Goal: Task Accomplishment & Management: Complete application form

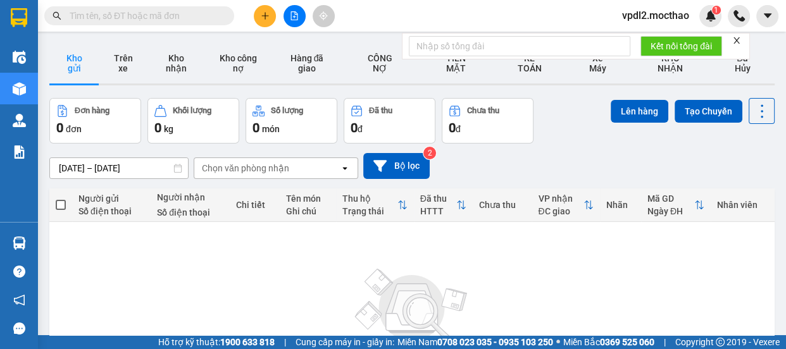
drag, startPoint x: 270, startPoint y: 24, endPoint x: 266, endPoint y: 18, distance: 6.8
click at [266, 18] on icon "plus" at bounding box center [265, 15] width 9 height 9
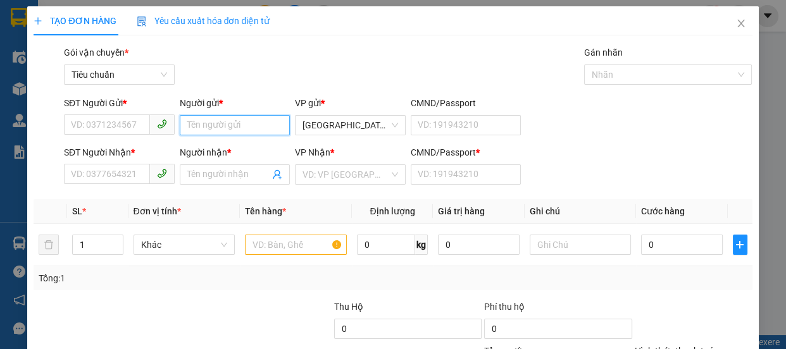
drag, startPoint x: 206, startPoint y: 131, endPoint x: 785, endPoint y: 299, distance: 602.8
click at [207, 131] on input "Người gửi *" at bounding box center [235, 125] width 111 height 20
type input "t"
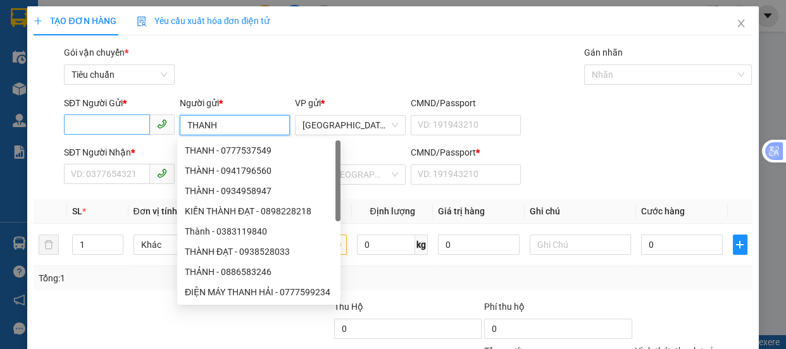
type input "THANH"
click at [80, 119] on input "SĐT Người Gửi *" at bounding box center [107, 125] width 86 height 20
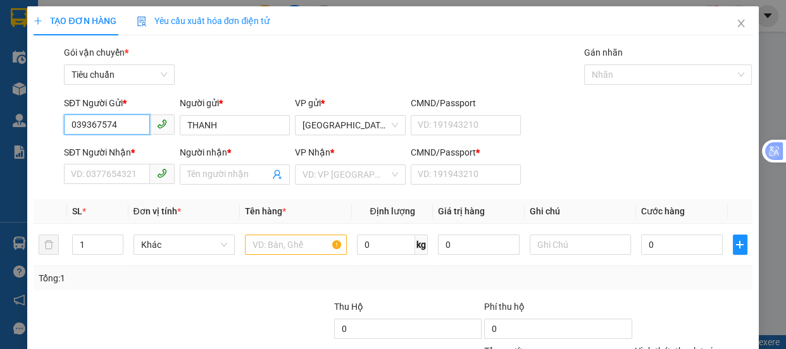
type input "0393675747"
drag, startPoint x: 142, startPoint y: 151, endPoint x: 152, endPoint y: 151, distance: 10.1
click at [145, 151] on div "0393675747 - THẠNH" at bounding box center [118, 151] width 94 height 14
type input "THẠNH"
type input "0949439403"
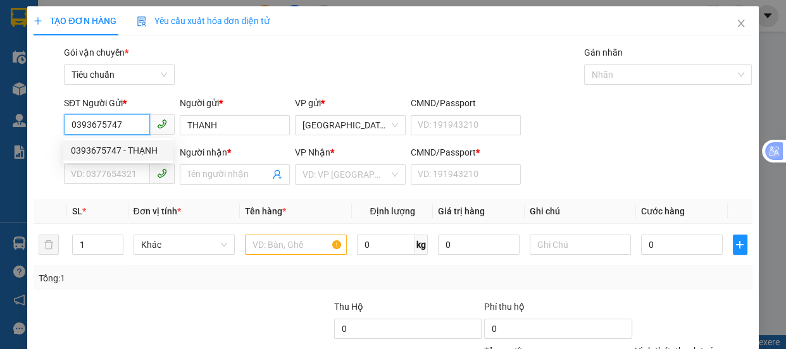
type input "HỢP"
type input "A"
type input "30.000"
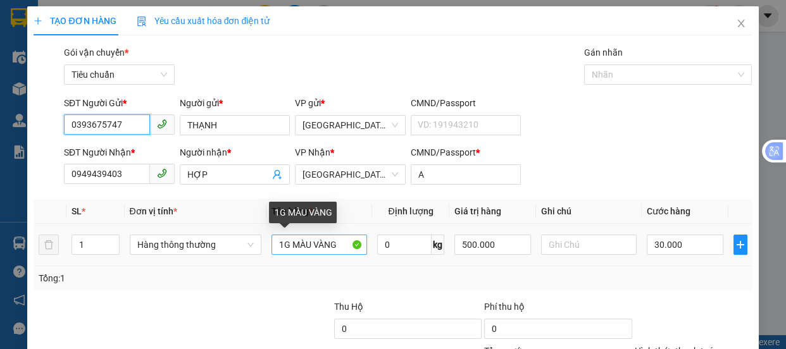
type input "0393675747"
drag, startPoint x: 341, startPoint y: 244, endPoint x: 228, endPoint y: 228, distance: 113.8
click at [220, 252] on tr "1 Hàng thông thường 1G MÀU VÀNG 0 kg 500.000 30.000" at bounding box center [393, 245] width 718 height 42
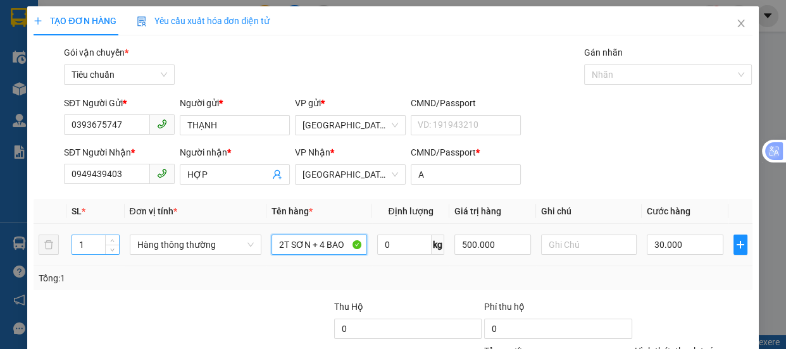
type input "2T SƠN + 4 BAO"
drag, startPoint x: 90, startPoint y: 247, endPoint x: 94, endPoint y: 221, distance: 25.7
click at [91, 241] on input "1" at bounding box center [95, 244] width 46 height 19
type input "6"
click at [688, 248] on input "30.000" at bounding box center [685, 245] width 77 height 20
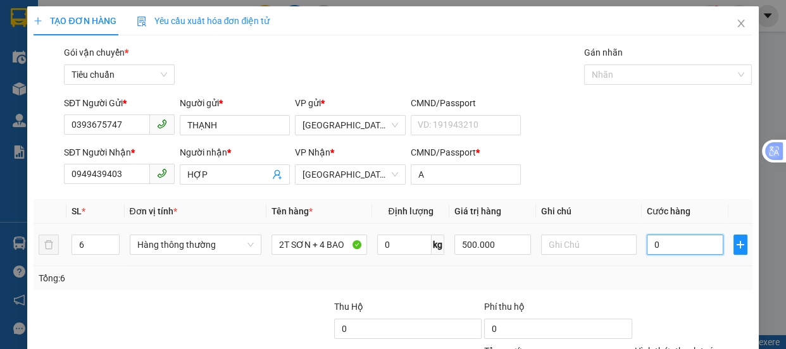
type input "0"
type input "2"
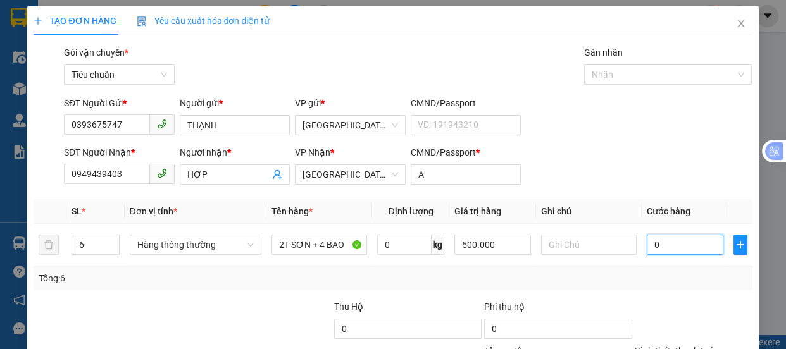
type input "02"
type input "25"
type input "0.250"
type input "250"
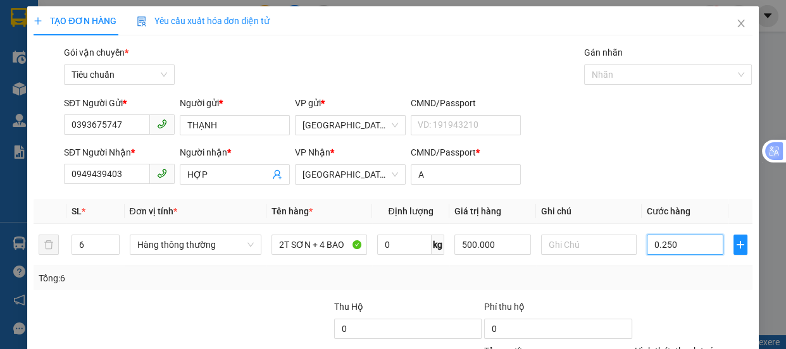
type input "250"
type input "0.250]"
type input "0"
type input "250"
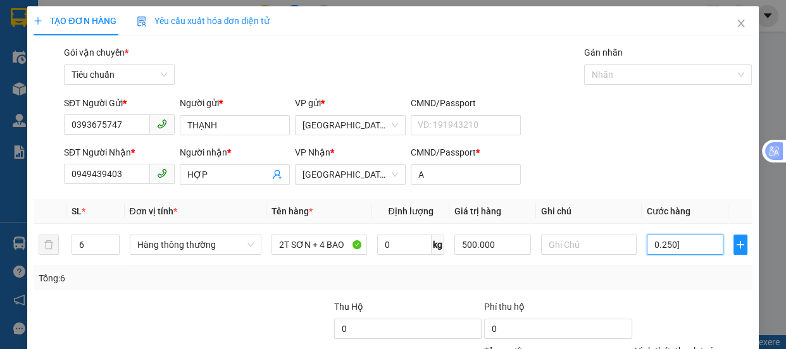
type input "250"
type input "0.250"
type input "25"
type input "025"
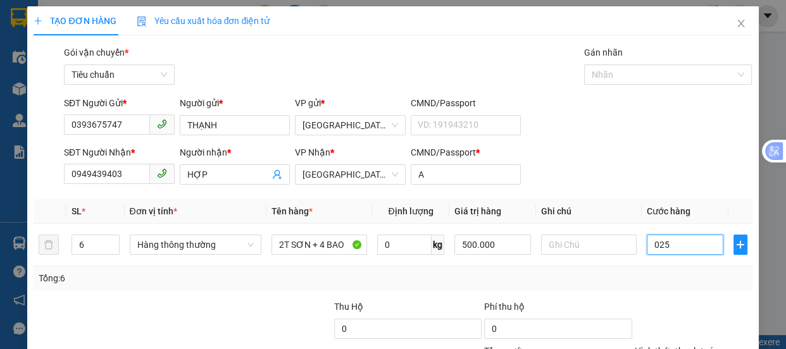
type input "2"
type input "02"
type input "0"
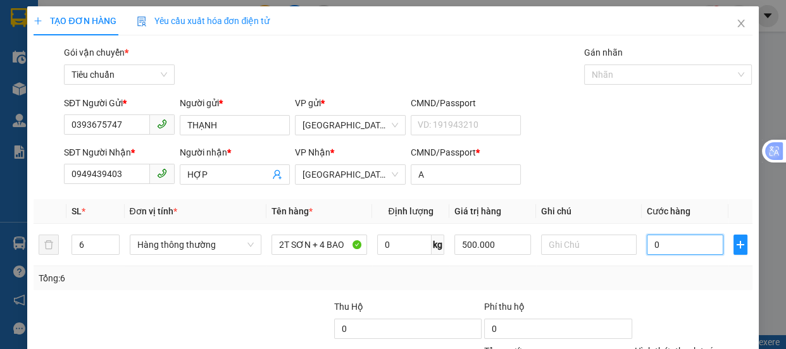
type input "0"
drag, startPoint x: 641, startPoint y: 249, endPoint x: 445, endPoint y: 166, distance: 212.4
click at [647, 239] on input "0" at bounding box center [685, 245] width 77 height 20
type input "20"
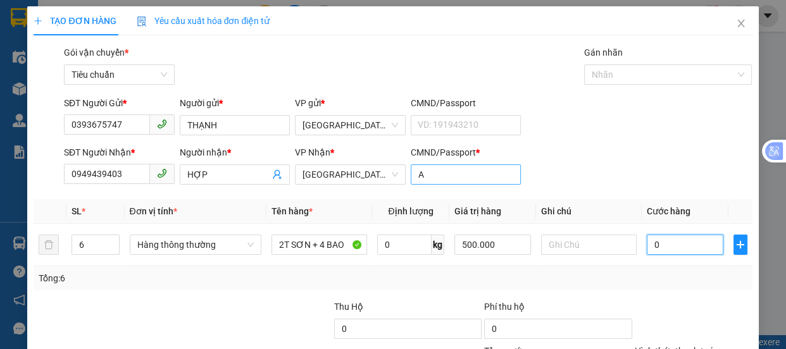
type input "20"
type input "250"
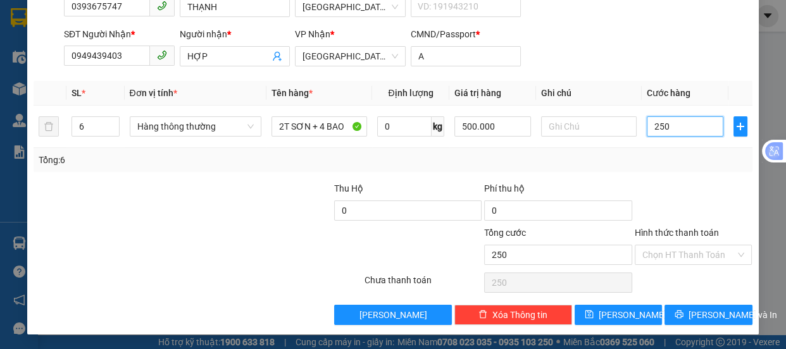
type input "250"
type input "250.000"
click at [649, 253] on input "Hình thức thanh toán" at bounding box center [689, 255] width 94 height 19
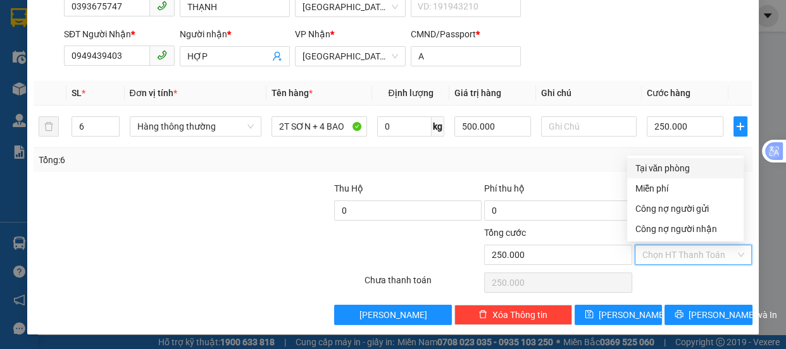
drag, startPoint x: 656, startPoint y: 170, endPoint x: 723, endPoint y: 237, distance: 94.9
click at [660, 170] on div "Tại văn phòng" at bounding box center [685, 168] width 101 height 14
type input "0"
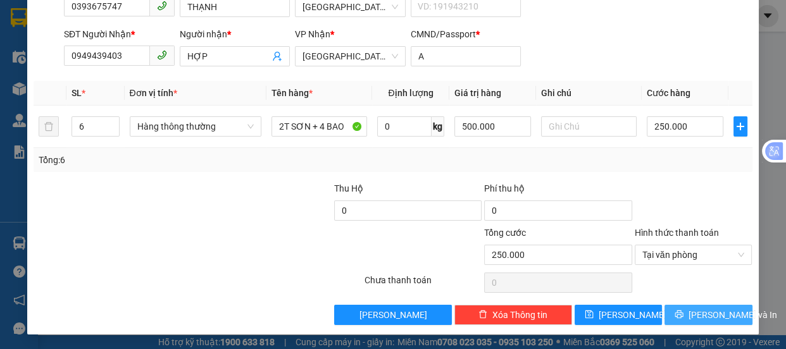
drag, startPoint x: 704, startPoint y: 316, endPoint x: 671, endPoint y: 294, distance: 40.0
click at [703, 316] on span "[PERSON_NAME] và In" at bounding box center [732, 315] width 89 height 14
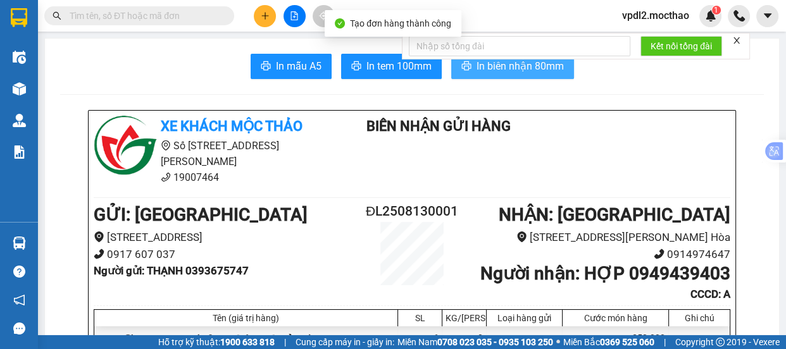
click at [521, 69] on span "In biên nhận 80mm" at bounding box center [519, 66] width 87 height 16
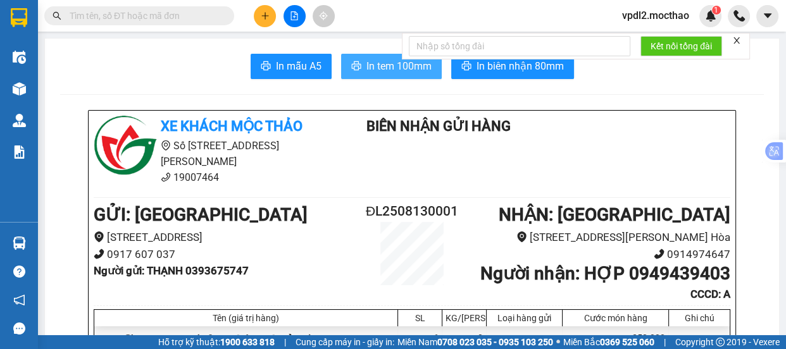
drag, startPoint x: 380, startPoint y: 66, endPoint x: 425, endPoint y: 80, distance: 47.2
click at [381, 66] on span "In tem 100mm" at bounding box center [398, 66] width 65 height 16
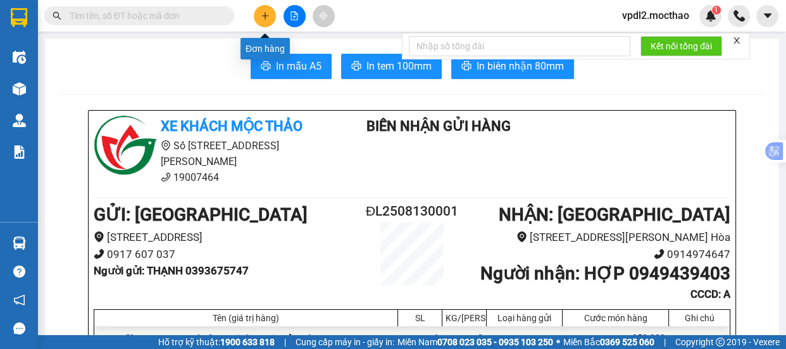
click at [263, 15] on icon "plus" at bounding box center [265, 15] width 9 height 9
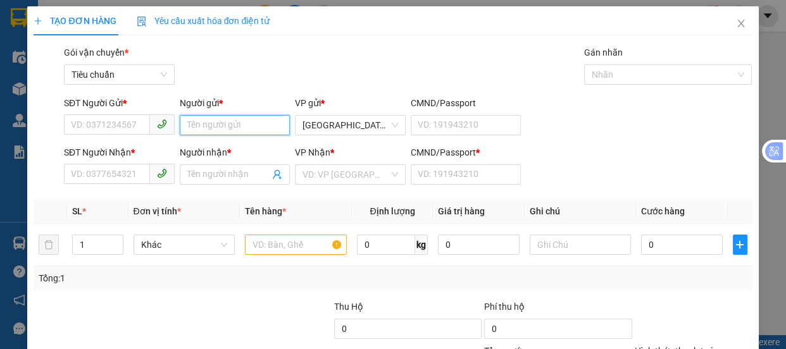
click at [202, 125] on input "Người gửi *" at bounding box center [235, 125] width 111 height 20
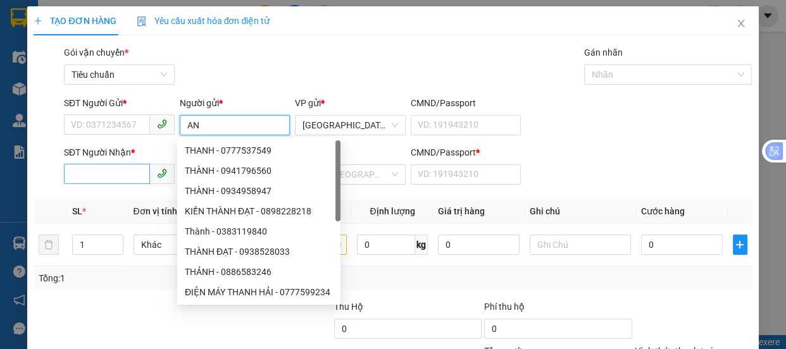
type input "A"
type input "ÁNH"
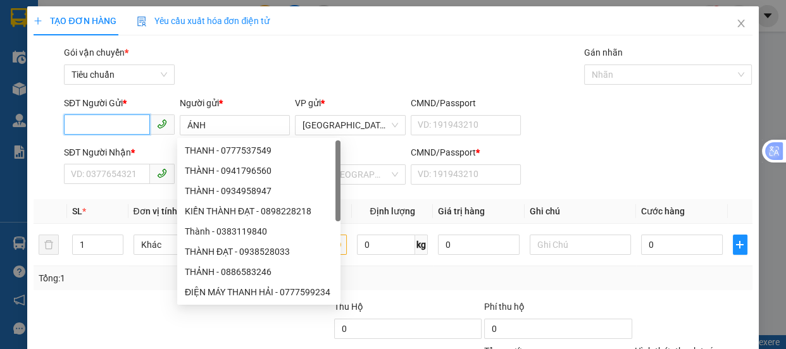
drag, startPoint x: 87, startPoint y: 123, endPoint x: 0, endPoint y: 90, distance: 92.7
click at [15, 108] on div "TẠO ĐƠN HÀNG Yêu cầu xuất hóa đơn điện tử Transit Pickup Surcharge Ids Transit …" at bounding box center [393, 174] width 786 height 349
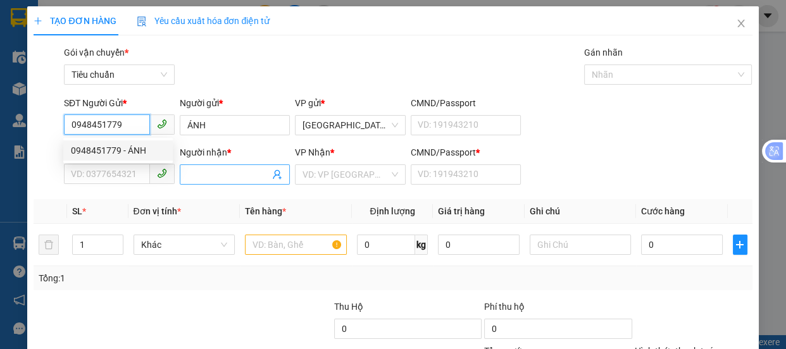
type input "0948451779"
click at [225, 173] on input "Người nhận *" at bounding box center [228, 175] width 83 height 14
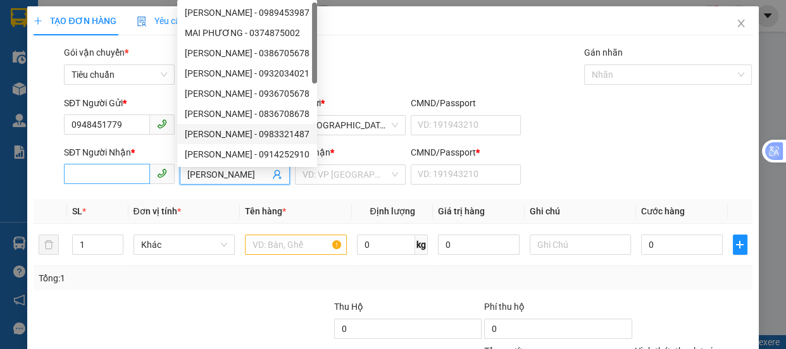
type input "[PERSON_NAME]"
click at [82, 168] on input "SĐT Người Nhận *" at bounding box center [107, 174] width 86 height 20
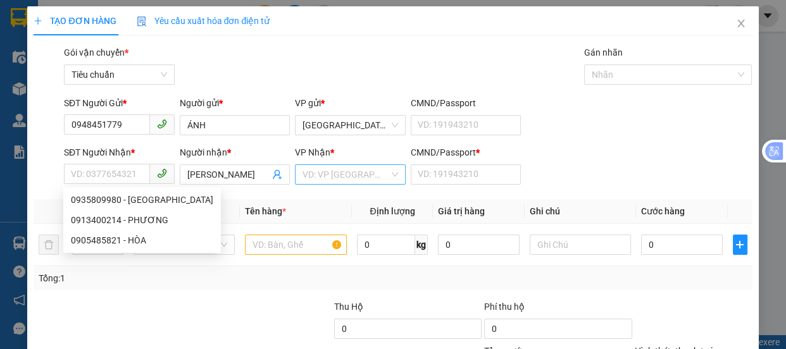
click at [355, 170] on input "search" at bounding box center [345, 174] width 87 height 19
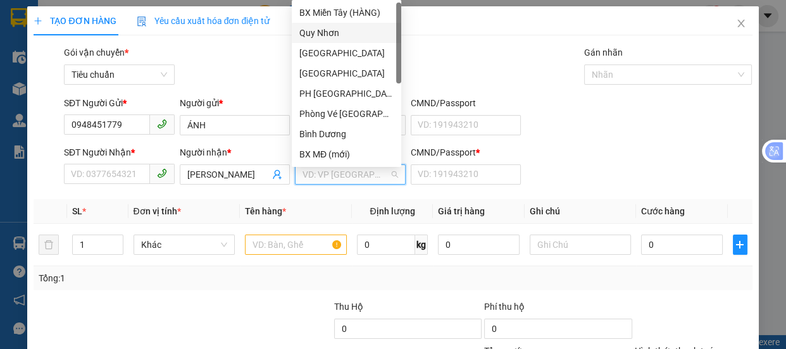
click at [315, 31] on div "Quy Nhơn" at bounding box center [346, 33] width 94 height 14
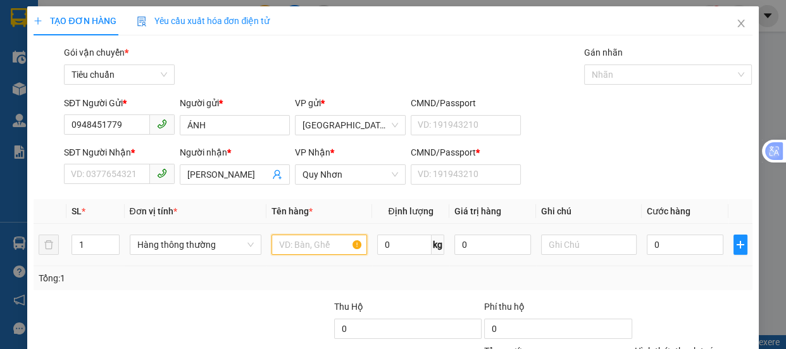
click at [277, 247] on input "text" at bounding box center [319, 245] width 96 height 20
type input "2T"
click at [84, 249] on input "1" at bounding box center [95, 244] width 46 height 19
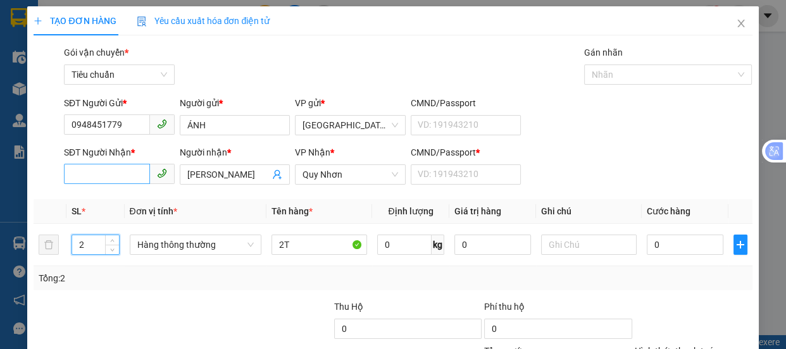
type input "2"
click at [123, 172] on input "SĐT Người Nhận *" at bounding box center [107, 174] width 86 height 20
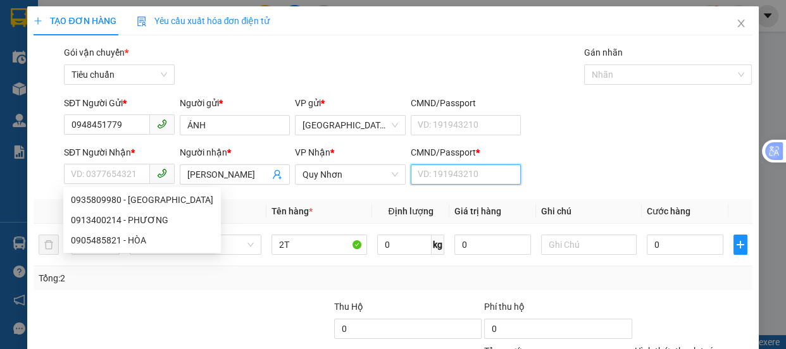
click at [445, 173] on input "CMND/Passport *" at bounding box center [466, 175] width 111 height 20
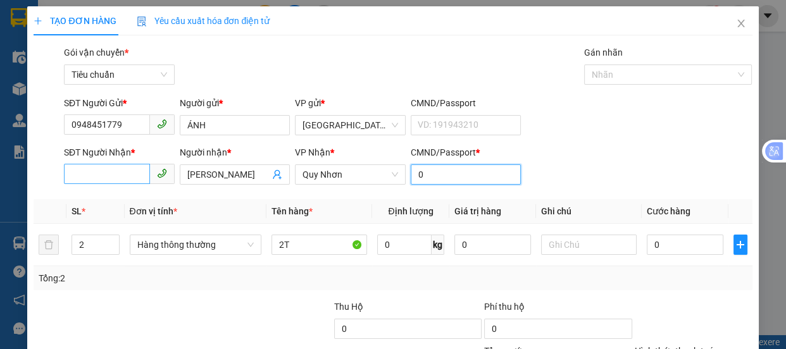
type input "0"
click at [94, 171] on input "SĐT Người Nhận *" at bounding box center [107, 174] width 86 height 20
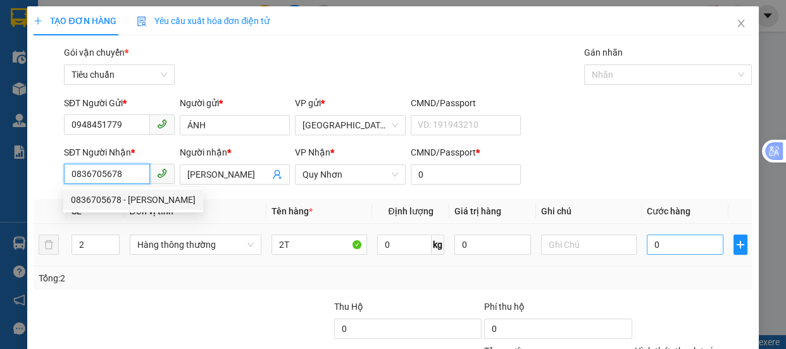
type input "0836705678"
drag, startPoint x: 658, startPoint y: 244, endPoint x: 625, endPoint y: 244, distance: 33.5
click at [658, 242] on input "0" at bounding box center [685, 245] width 77 height 20
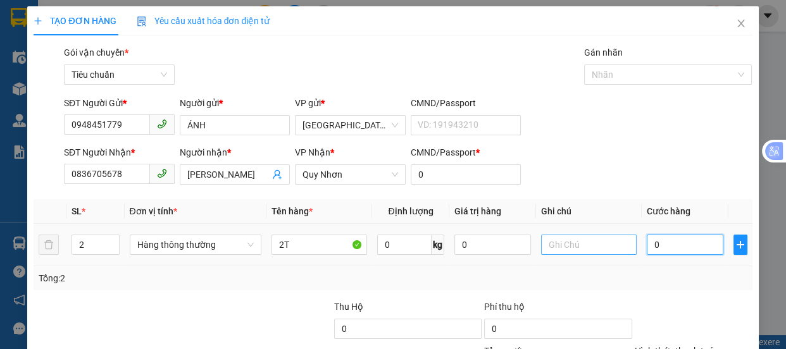
type input "8"
type input "80"
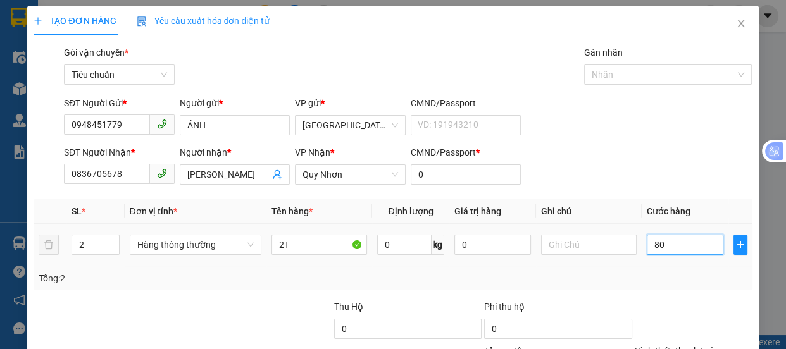
type input "80"
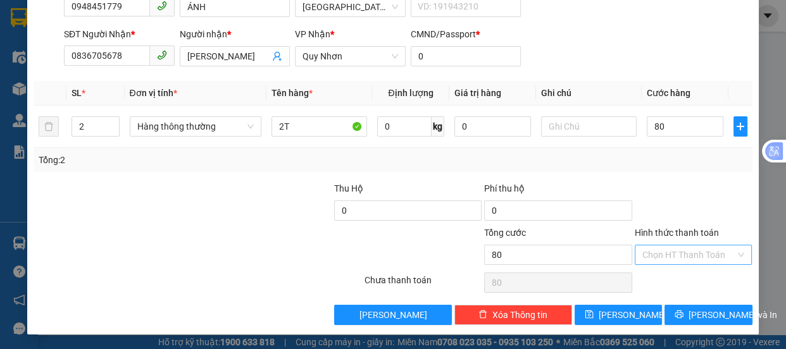
type input "80.000"
click at [645, 258] on input "Hình thức thanh toán" at bounding box center [689, 255] width 94 height 19
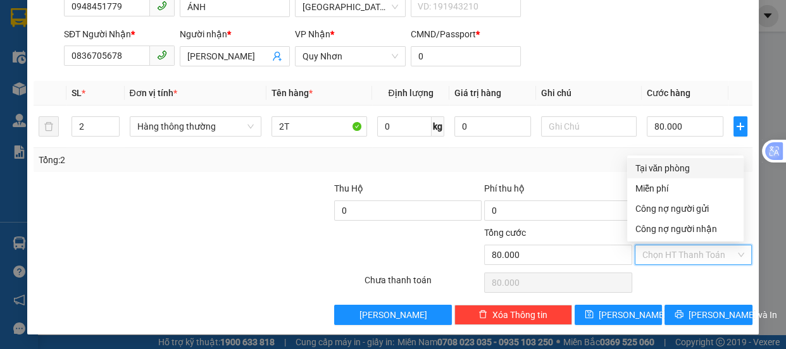
click at [648, 167] on div "Tại văn phòng" at bounding box center [685, 168] width 101 height 14
type input "0"
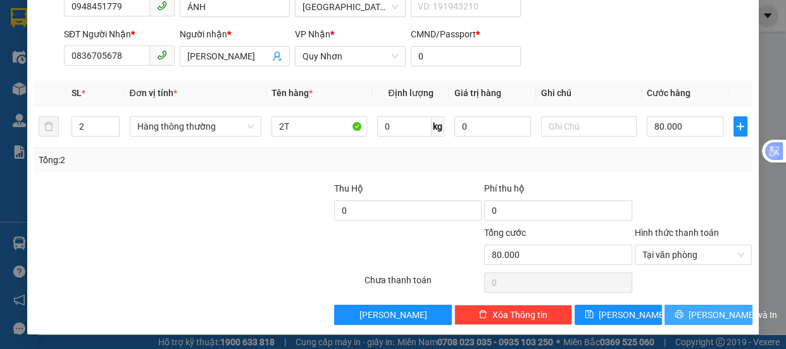
click at [695, 317] on span "[PERSON_NAME] và In" at bounding box center [732, 315] width 89 height 14
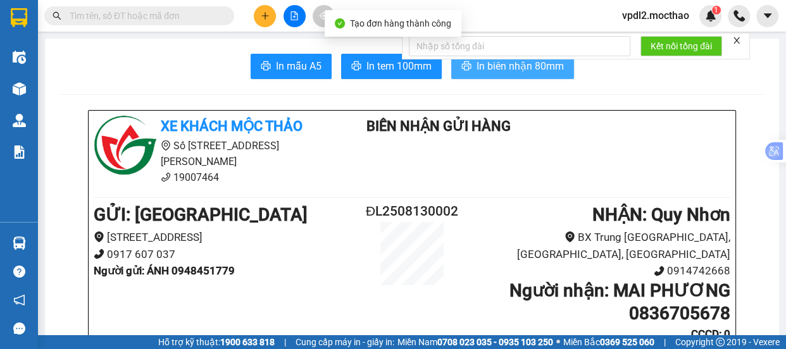
click at [495, 75] on button "In biên nhận 80mm" at bounding box center [512, 66] width 123 height 25
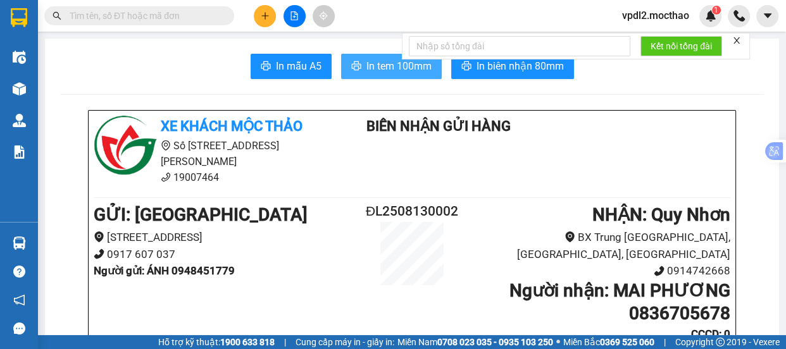
click at [366, 70] on span "In tem 100mm" at bounding box center [398, 66] width 65 height 16
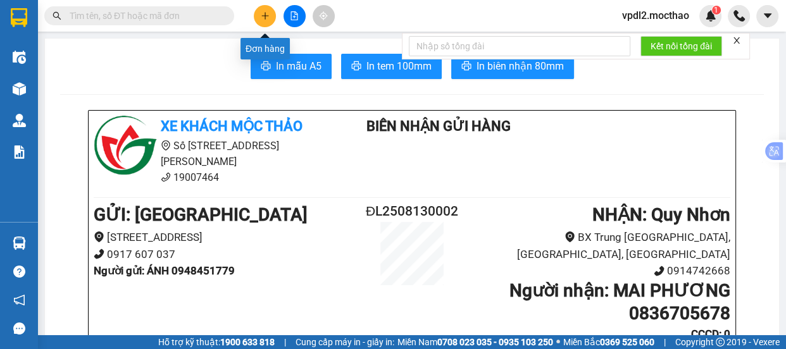
click at [265, 13] on icon "plus" at bounding box center [265, 15] width 1 height 7
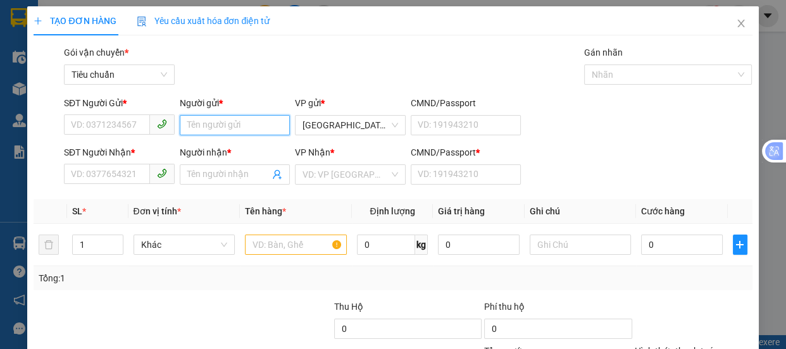
click at [202, 125] on input "Người gửi *" at bounding box center [235, 125] width 111 height 20
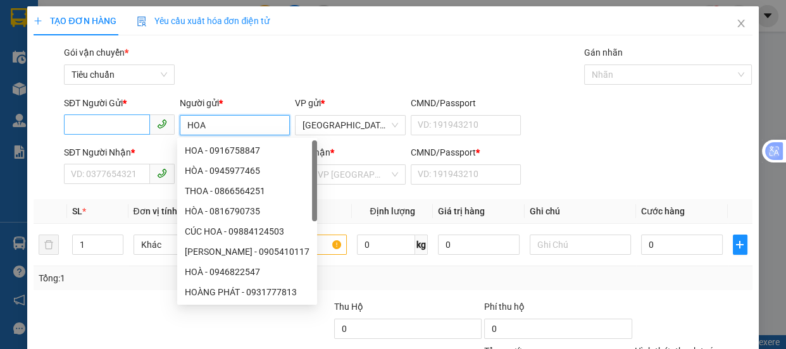
type input "HOA"
click at [69, 127] on input "SĐT Người Gửi *" at bounding box center [107, 125] width 86 height 20
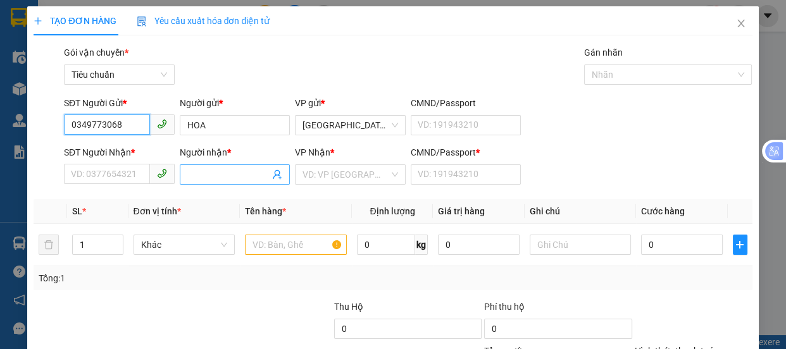
type input "0349773068"
click at [197, 175] on input "Người nhận *" at bounding box center [228, 175] width 83 height 14
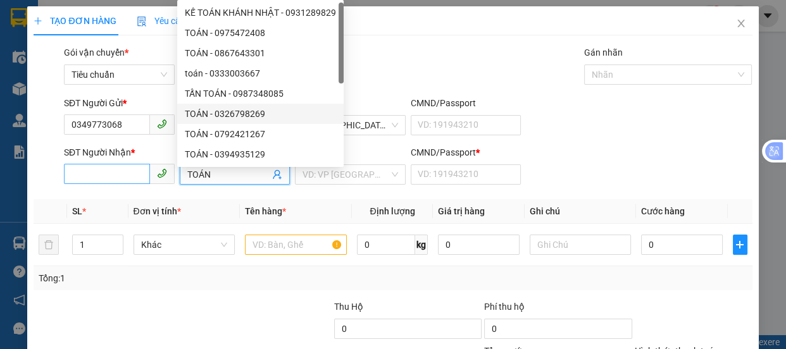
type input "TOÁN"
click at [90, 178] on input "SĐT Người Nhận *" at bounding box center [107, 174] width 86 height 20
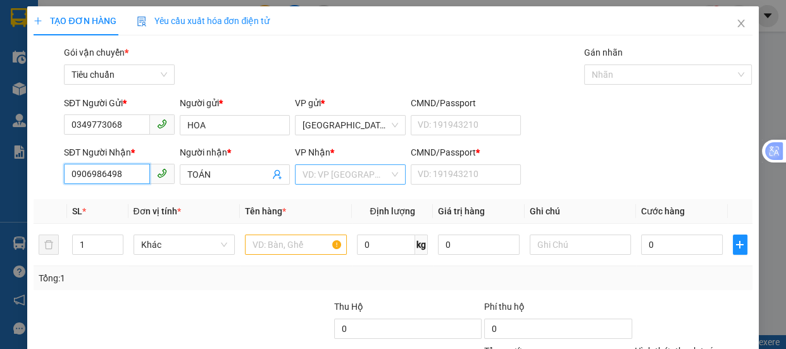
type input "0906986498"
click at [336, 173] on input "search" at bounding box center [345, 174] width 87 height 19
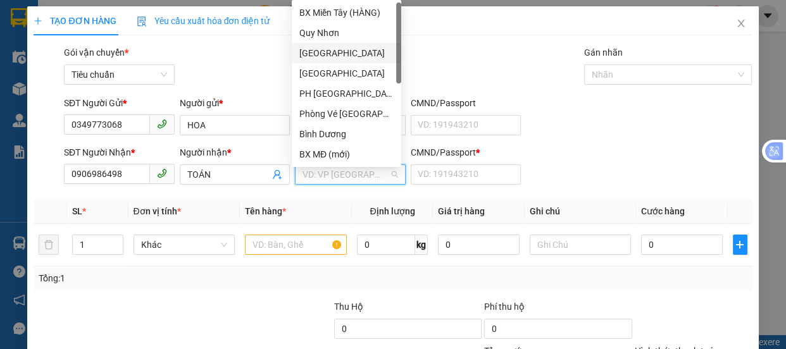
click at [318, 54] on div "[GEOGRAPHIC_DATA]" at bounding box center [346, 53] width 94 height 14
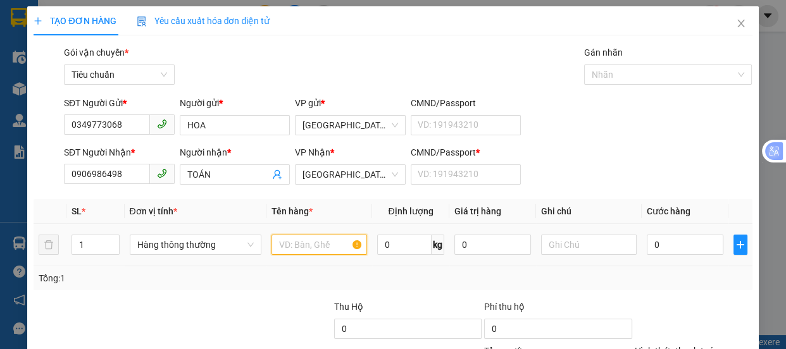
click at [287, 242] on input "text" at bounding box center [319, 245] width 96 height 20
type input "3T YOURT"
drag, startPoint x: 85, startPoint y: 252, endPoint x: 131, endPoint y: 232, distance: 50.4
click at [96, 252] on input "1" at bounding box center [95, 244] width 46 height 19
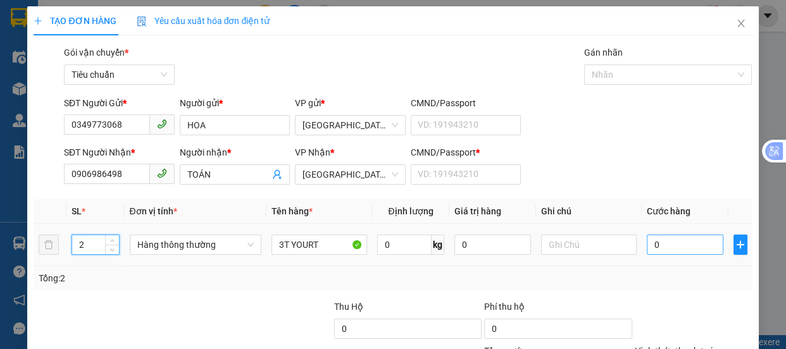
type input "2"
click at [657, 250] on input "0" at bounding box center [685, 245] width 77 height 20
type input "3"
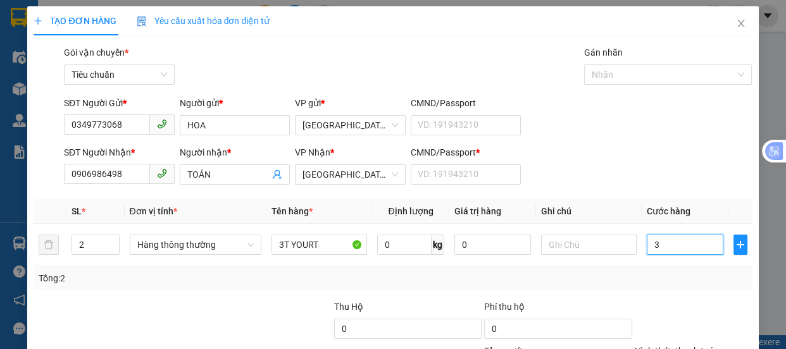
type input "30"
type input "300"
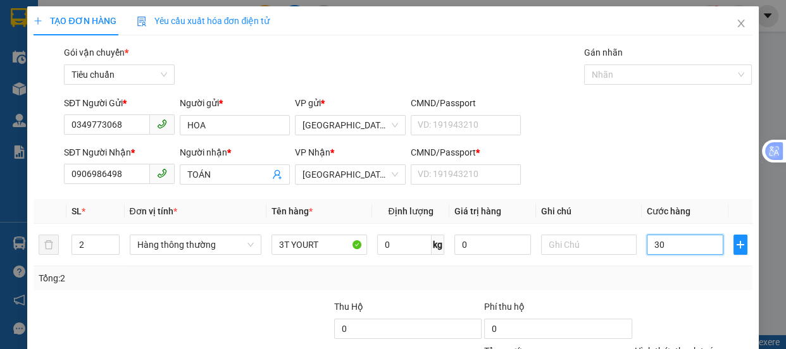
type input "300"
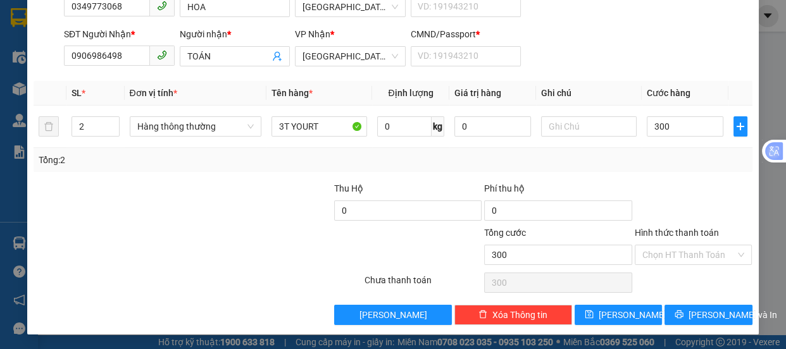
type input "300.000"
click at [426, 69] on div "CMND/Passport * VD: [PASSPORT]" at bounding box center [466, 49] width 111 height 44
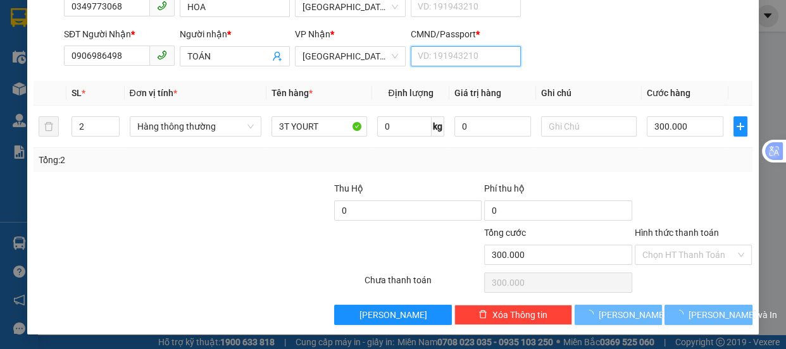
drag, startPoint x: 424, startPoint y: 60, endPoint x: 0, endPoint y: 135, distance: 430.6
click at [415, 64] on input "CMND/Passport *" at bounding box center [466, 56] width 111 height 20
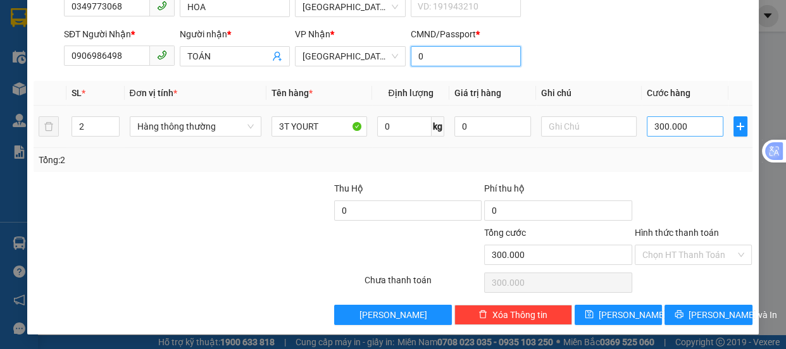
type input "0"
type input "2"
type input "26"
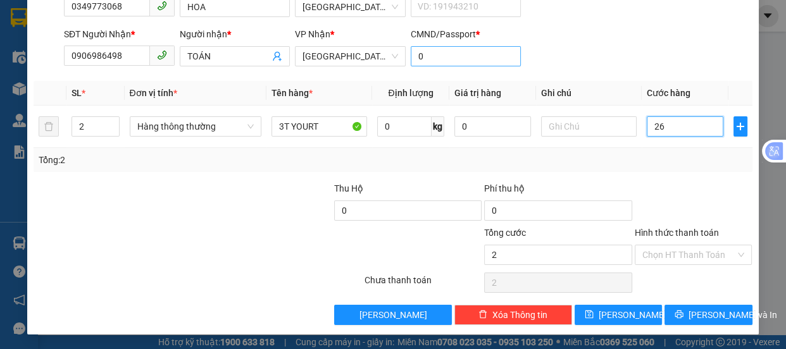
type input "26"
type input "260"
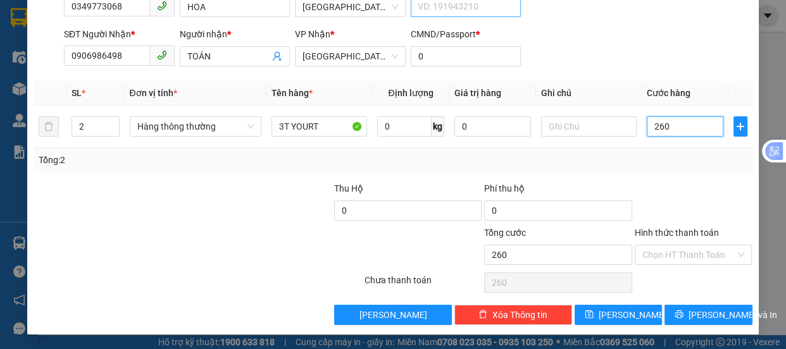
type input "26"
type input "2"
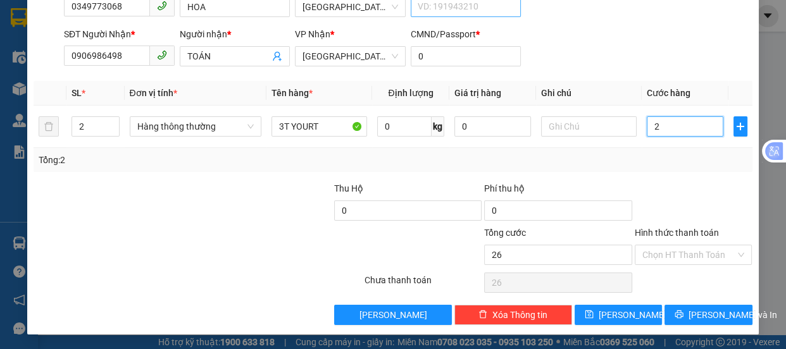
type input "2"
type input "0"
click at [647, 126] on input "0" at bounding box center [685, 126] width 77 height 20
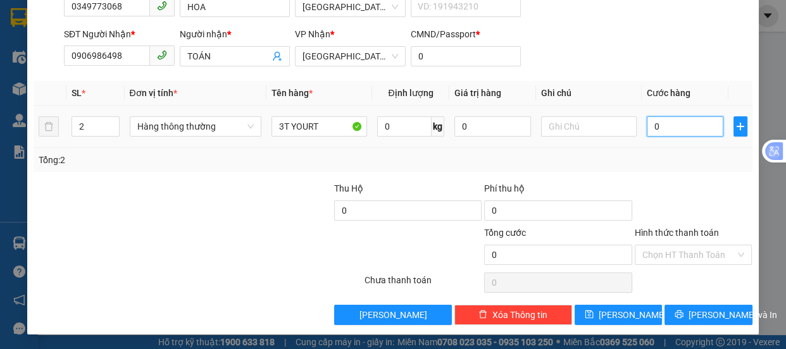
type input "20"
type input "270"
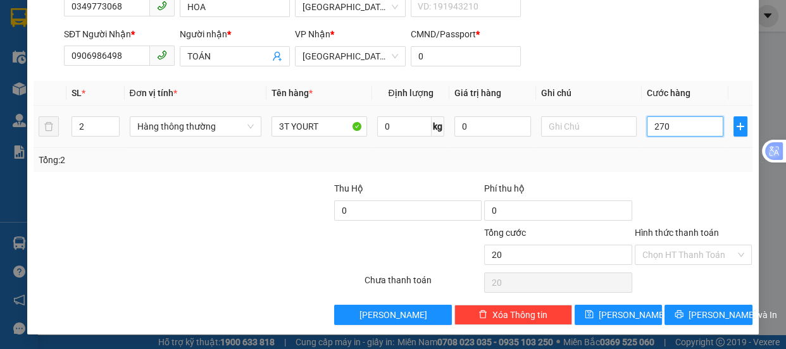
type input "270"
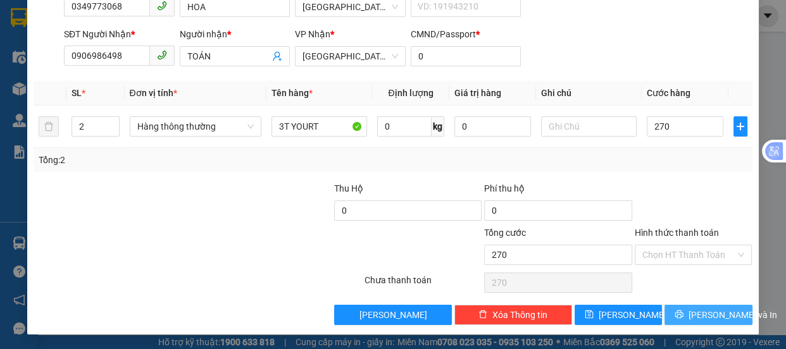
type input "270.000"
click at [695, 318] on span "[PERSON_NAME] và In" at bounding box center [732, 315] width 89 height 14
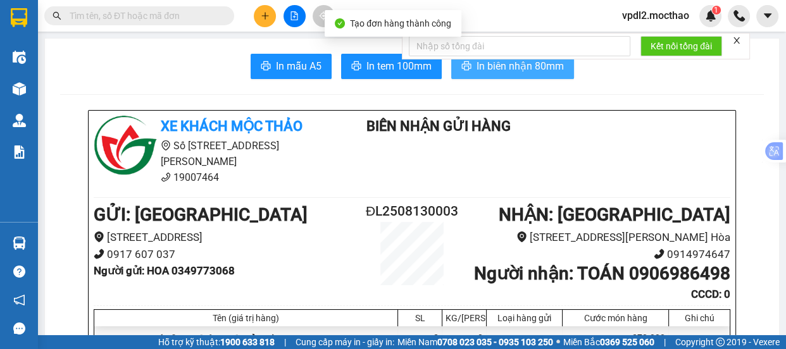
click at [494, 69] on span "In biên nhận 80mm" at bounding box center [519, 66] width 87 height 16
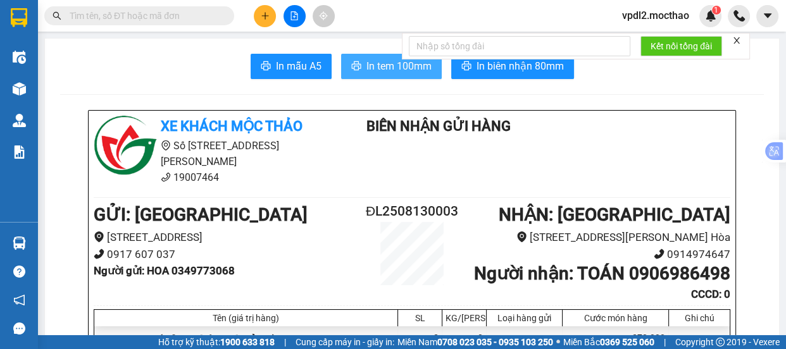
click at [395, 70] on span "In tem 100mm" at bounding box center [398, 66] width 65 height 16
click at [169, 8] on span at bounding box center [139, 15] width 190 height 19
click at [168, 19] on input "text" at bounding box center [144, 16] width 149 height 14
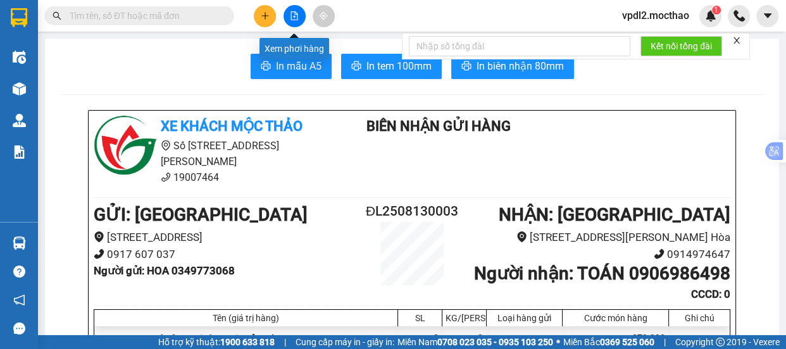
drag, startPoint x: 296, startPoint y: 14, endPoint x: 236, endPoint y: 37, distance: 63.7
click at [296, 15] on icon "file-add" at bounding box center [294, 15] width 9 height 9
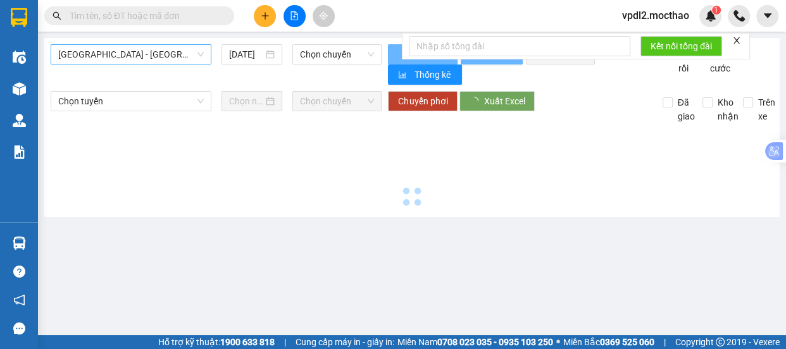
type input "[DATE]"
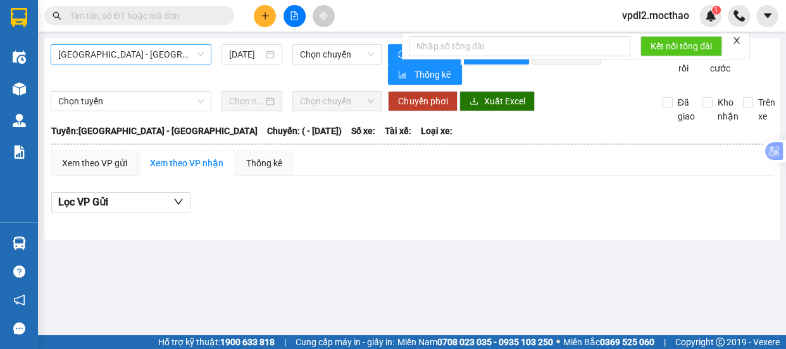
click at [152, 56] on span "[GEOGRAPHIC_DATA] - [GEOGRAPHIC_DATA]" at bounding box center [131, 54] width 146 height 19
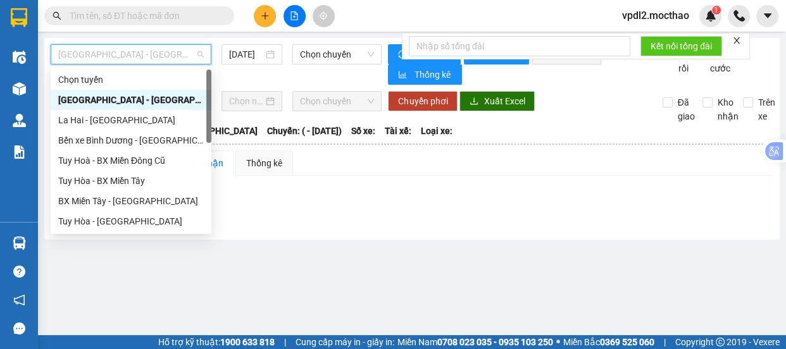
scroll to position [278, 0]
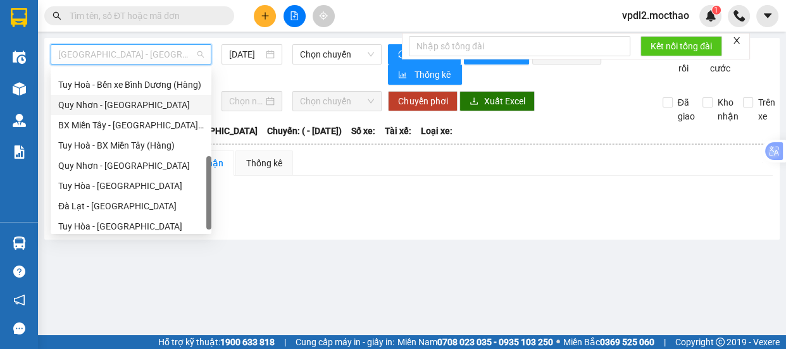
click at [102, 108] on div "Quy Nhơn - [GEOGRAPHIC_DATA]" at bounding box center [131, 105] width 146 height 14
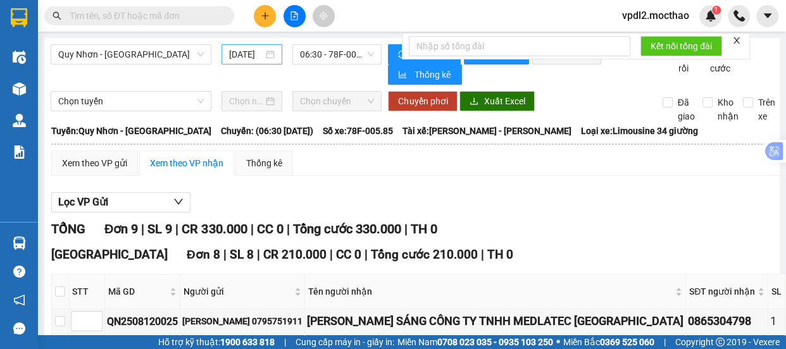
drag, startPoint x: 266, startPoint y: 55, endPoint x: 274, endPoint y: 63, distance: 11.2
click at [268, 55] on div "[DATE]" at bounding box center [252, 54] width 46 height 14
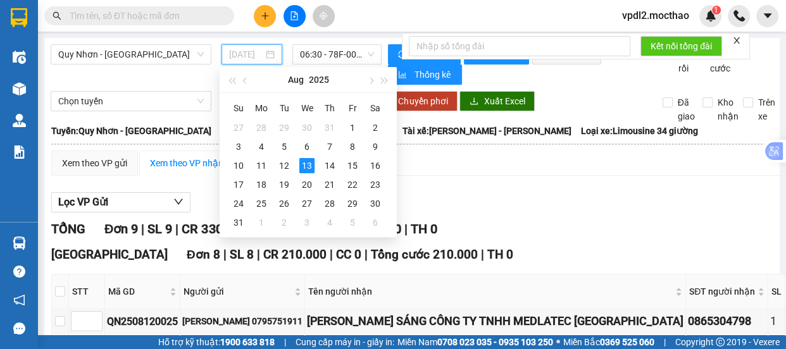
drag, startPoint x: 282, startPoint y: 168, endPoint x: 307, endPoint y: 95, distance: 77.4
click at [284, 168] on div "12" at bounding box center [284, 165] width 15 height 15
type input "[DATE]"
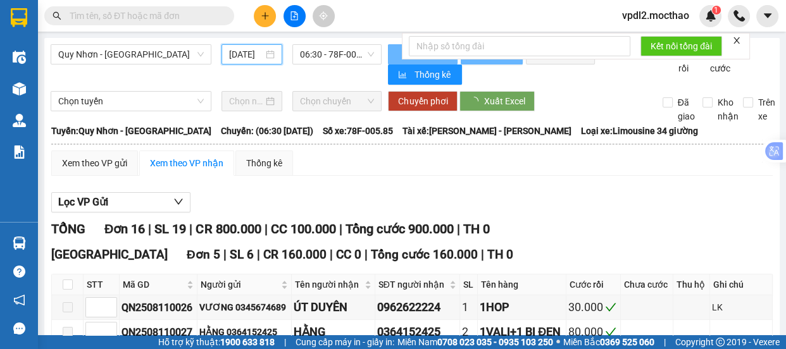
click at [354, 58] on span "06:30 - 78F-005.85" at bounding box center [337, 54] width 74 height 19
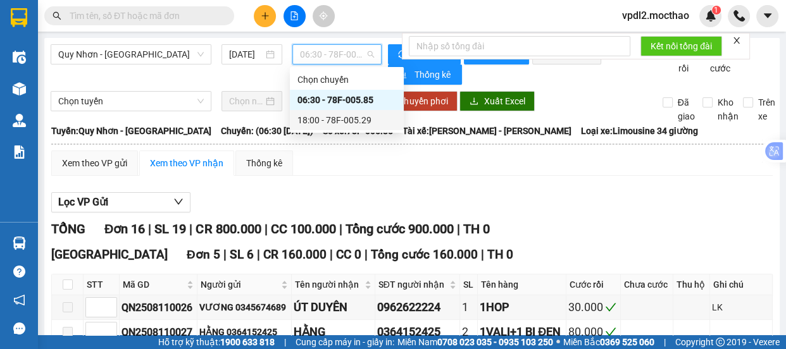
click at [337, 114] on div "18:00 - 78F-005.29" at bounding box center [346, 120] width 99 height 14
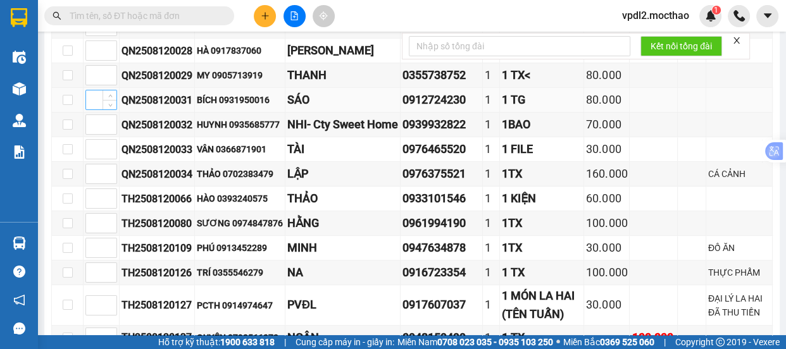
scroll to position [172, 0]
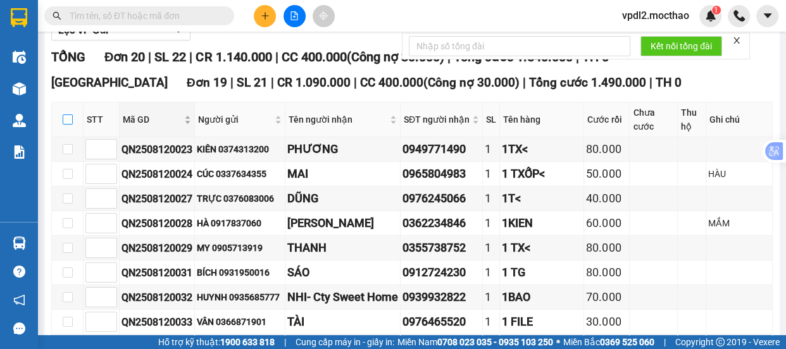
drag, startPoint x: 66, startPoint y: 123, endPoint x: 120, endPoint y: 121, distance: 53.2
click at [68, 122] on input "checkbox" at bounding box center [68, 120] width 10 height 10
checkbox input "true"
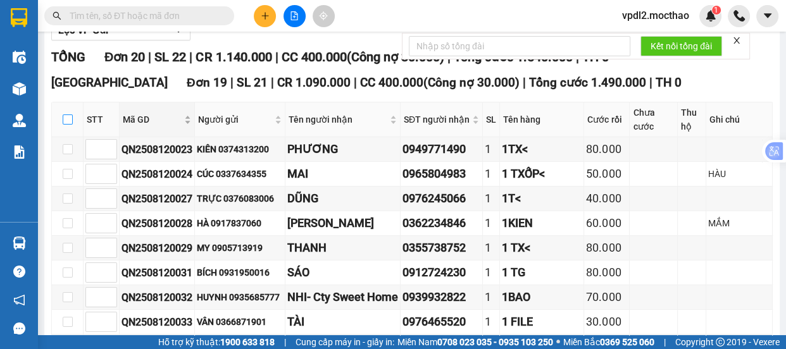
checkbox input "true"
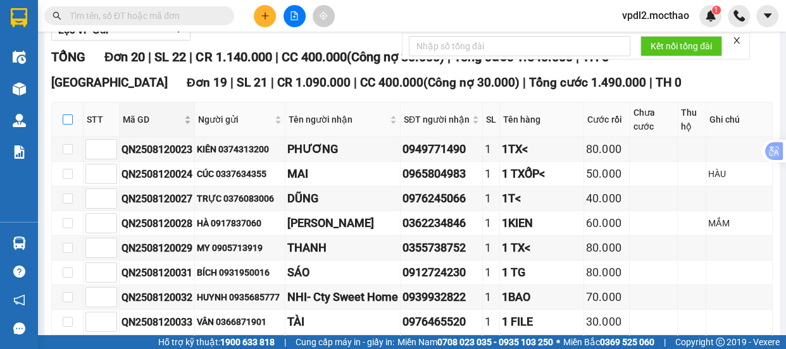
checkbox input "true"
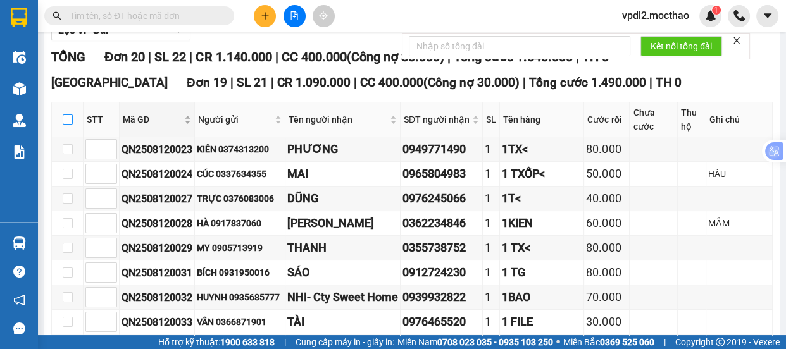
checkbox input "true"
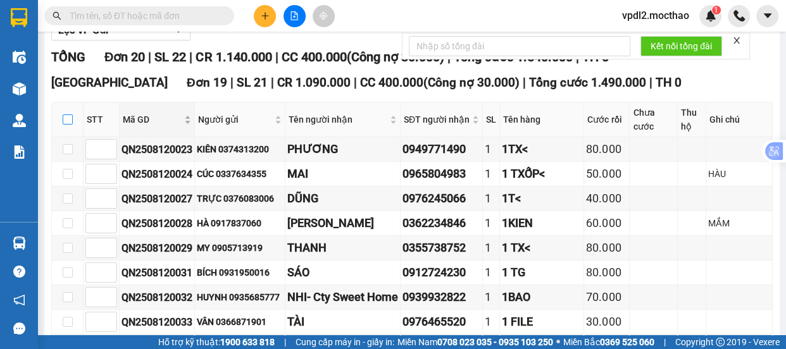
checkbox input "true"
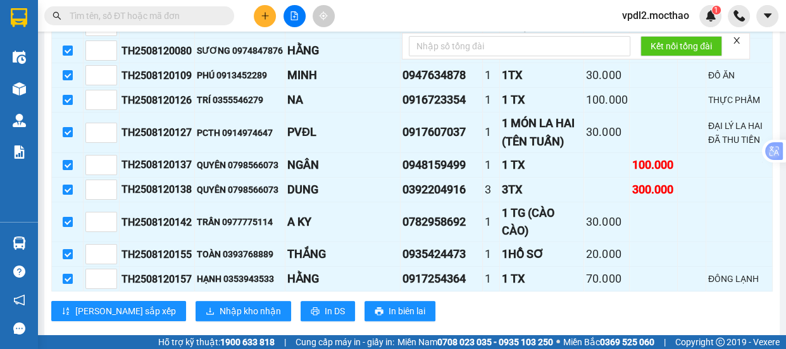
scroll to position [690, 0]
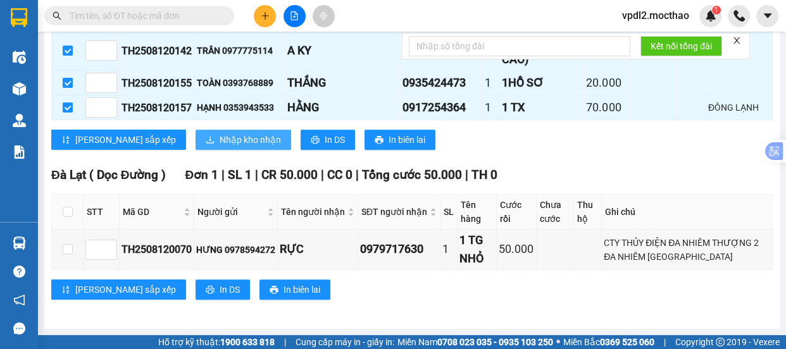
click at [220, 147] on span "Nhập kho nhận" at bounding box center [250, 140] width 61 height 14
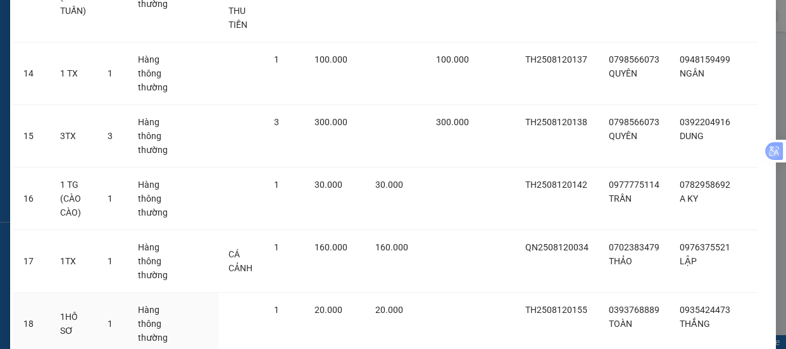
scroll to position [1066, 0]
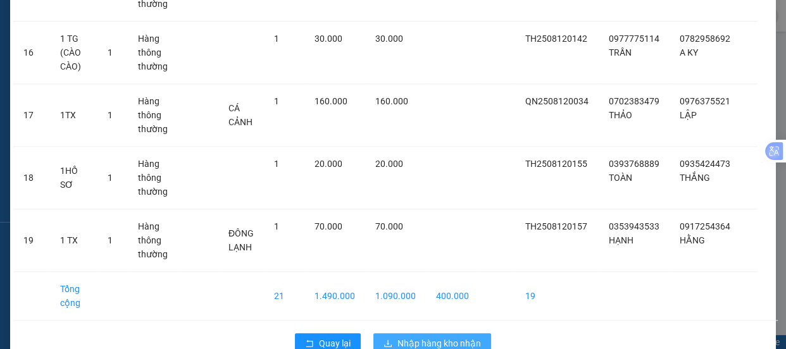
click at [432, 337] on span "Nhập hàng kho nhận" at bounding box center [439, 344] width 84 height 14
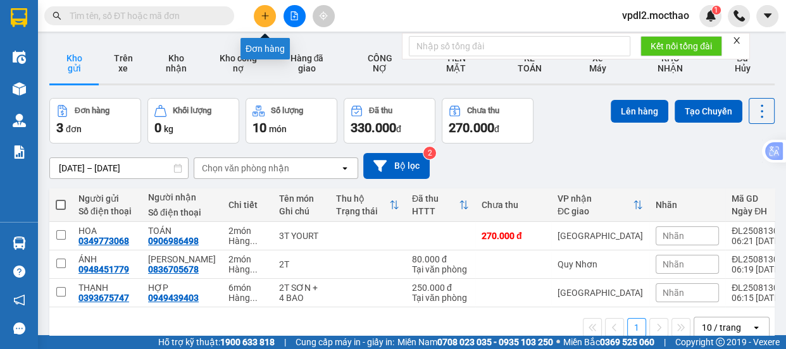
click at [266, 14] on icon "plus" at bounding box center [265, 15] width 9 height 9
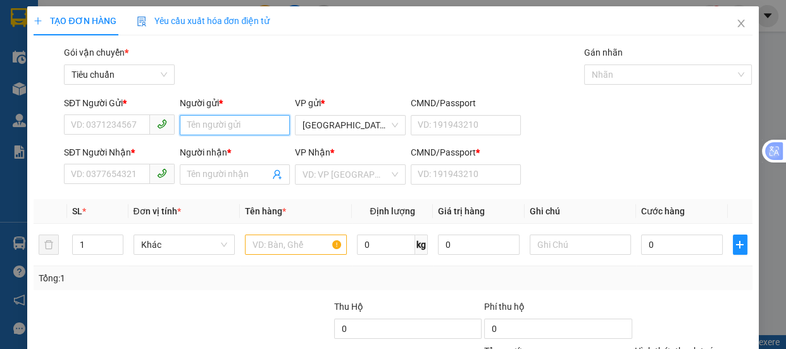
click at [227, 129] on input "Người gửi *" at bounding box center [235, 125] width 111 height 20
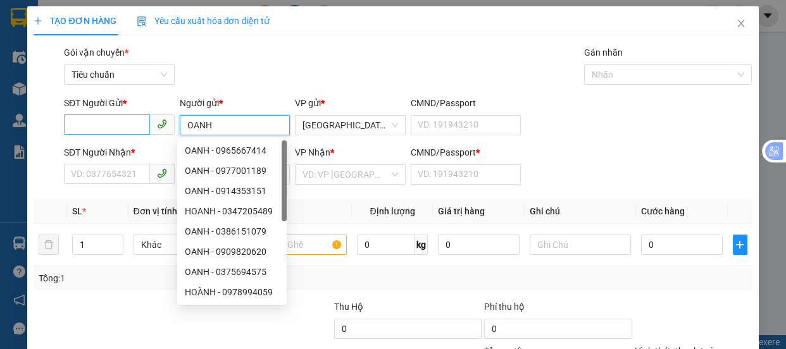
type input "OANH"
drag, startPoint x: 96, startPoint y: 130, endPoint x: 0, endPoint y: 28, distance: 140.1
click at [35, 133] on div "SĐT Người Gửi * VD: 0371234567 Người gửi * OANH VP gửi * Đà Lạt CMND/Passport V…" at bounding box center [392, 118] width 721 height 44
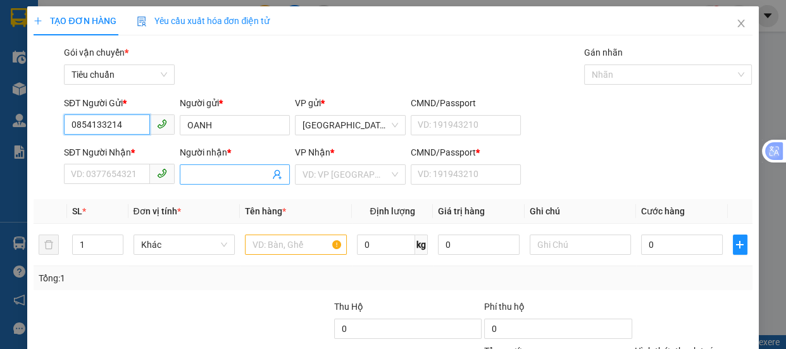
type input "0854133214"
click at [197, 179] on input "Người nhận *" at bounding box center [228, 175] width 83 height 14
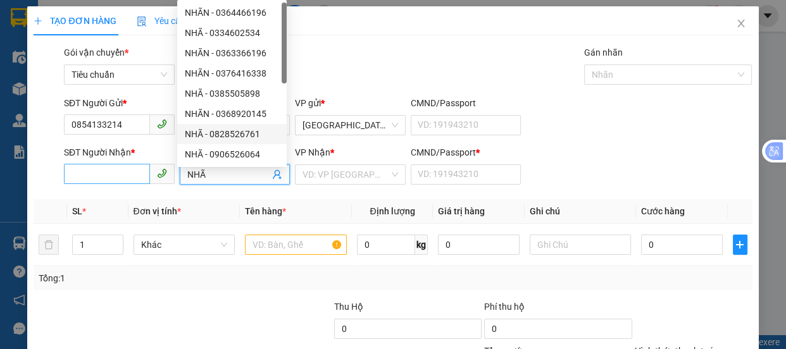
type input "NHÃ"
click at [97, 177] on input "SĐT Người Nhận *" at bounding box center [107, 174] width 86 height 20
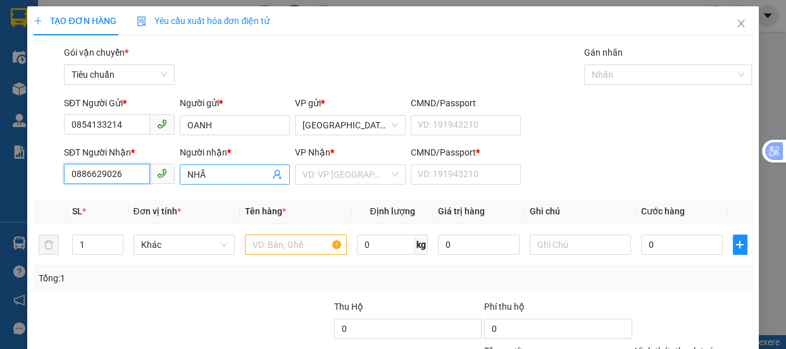
type input "0886629026"
click at [215, 175] on input "NHÃ" at bounding box center [228, 175] width 83 height 14
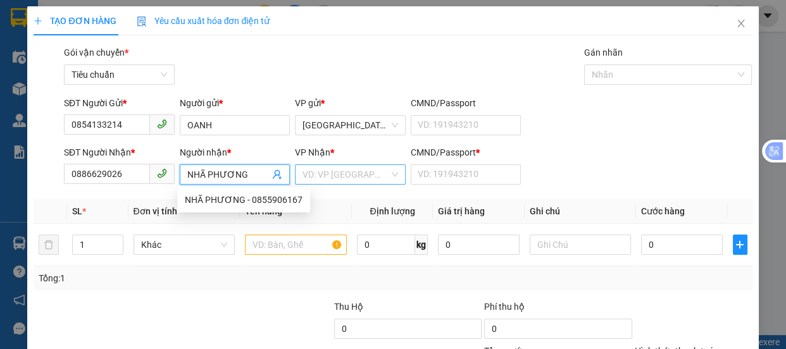
type input "NHÃ PHƯƠNG"
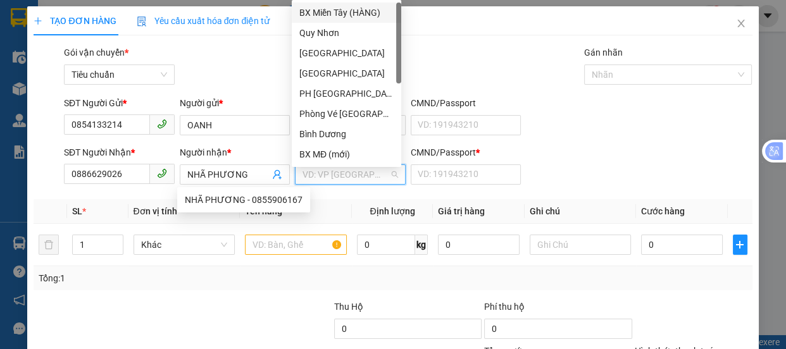
click at [368, 171] on input "search" at bounding box center [345, 174] width 87 height 19
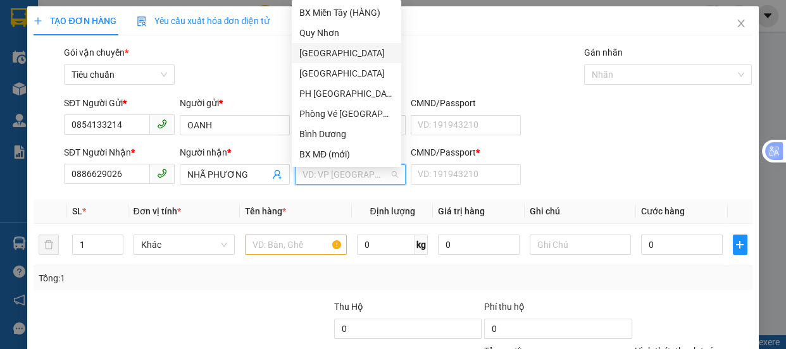
click at [328, 56] on div "[GEOGRAPHIC_DATA]" at bounding box center [346, 53] width 94 height 14
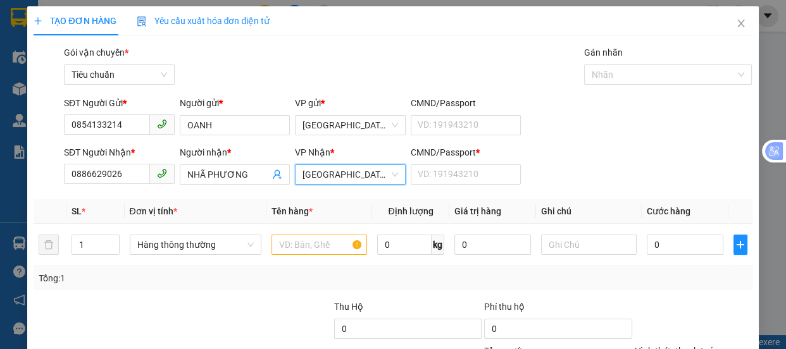
click at [341, 173] on span "[GEOGRAPHIC_DATA]" at bounding box center [350, 174] width 96 height 19
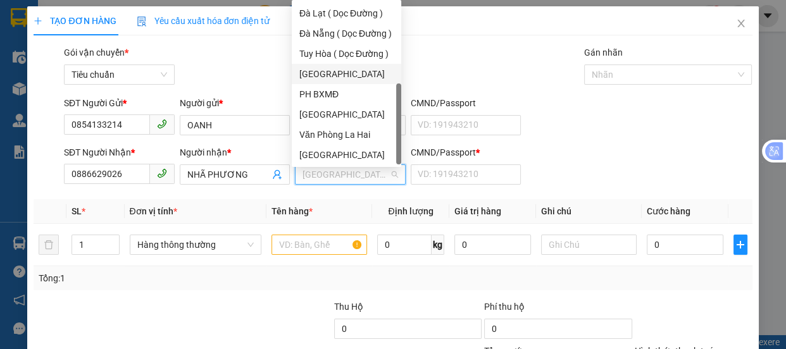
scroll to position [124, 0]
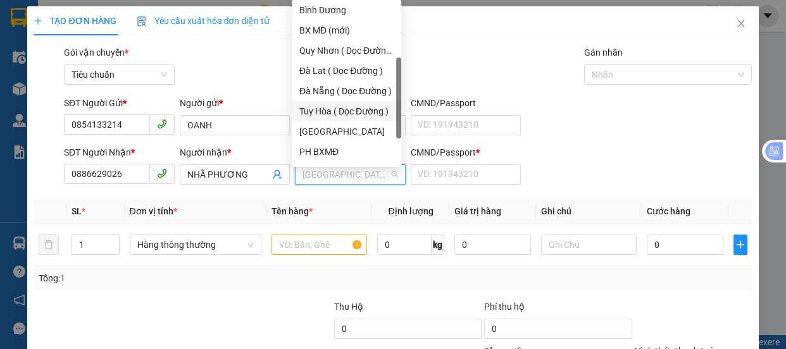
click at [348, 110] on div "Tuy Hòa ( Dọc Đường )" at bounding box center [346, 111] width 94 height 14
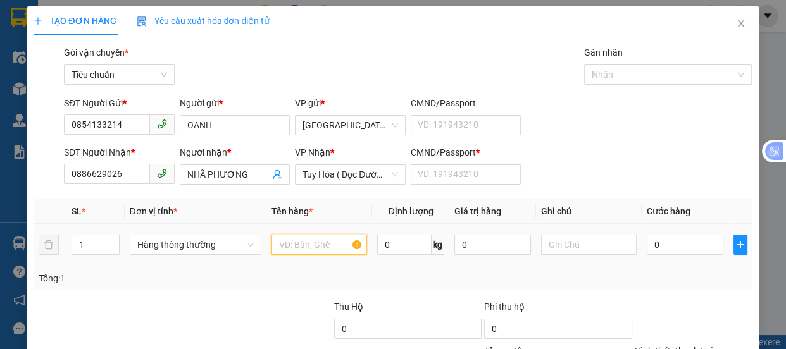
drag, startPoint x: 294, startPoint y: 253, endPoint x: 433, endPoint y: 145, distance: 175.8
click at [311, 233] on div at bounding box center [319, 244] width 96 height 25
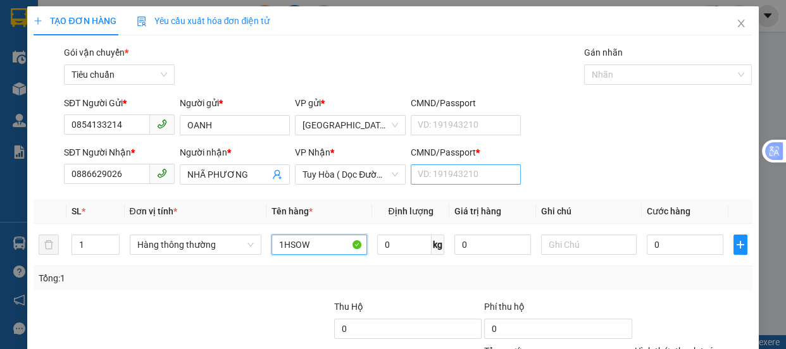
type input "1HSOW"
click at [469, 184] on input "CMND/Passport *" at bounding box center [466, 175] width 111 height 20
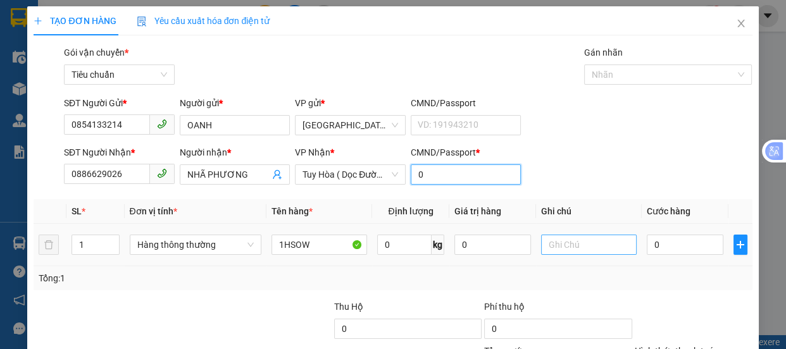
type input "0"
click at [541, 247] on input "text" at bounding box center [589, 245] width 96 height 20
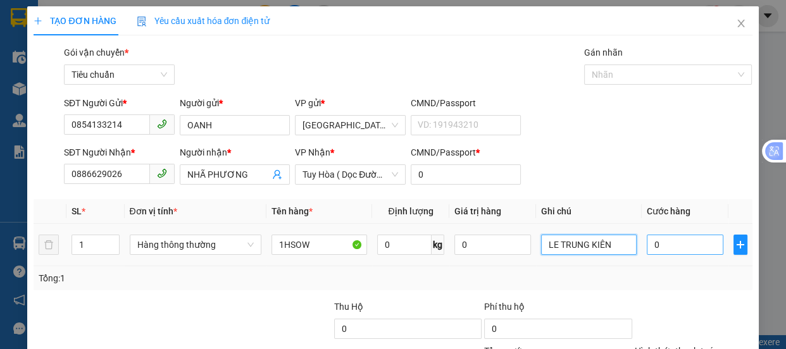
type input "LE TRUNG KIÊN"
click at [671, 249] on input "0" at bounding box center [685, 245] width 77 height 20
type input "5"
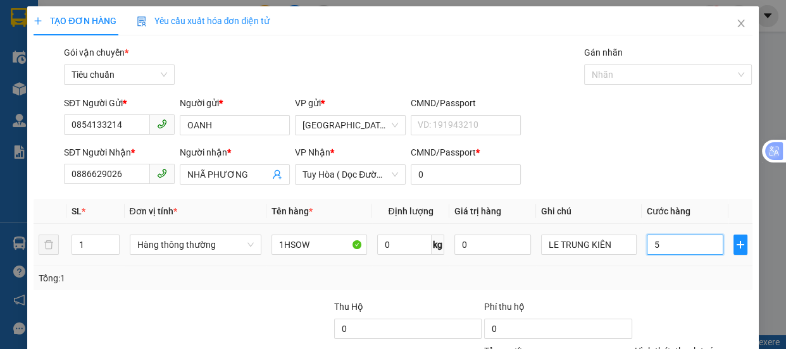
type input "50"
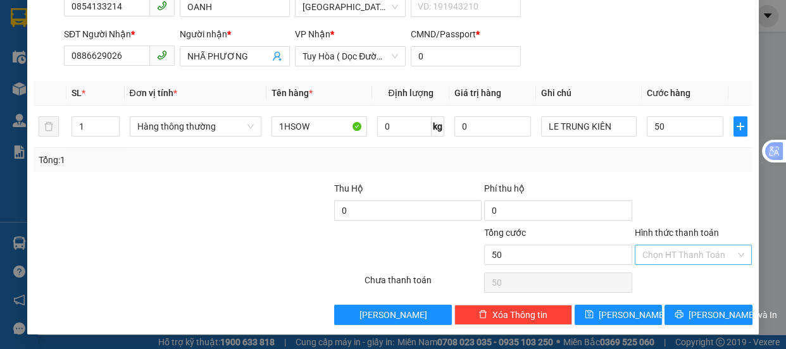
type input "50.000"
click at [669, 250] on input "Hình thức thanh toán" at bounding box center [689, 255] width 94 height 19
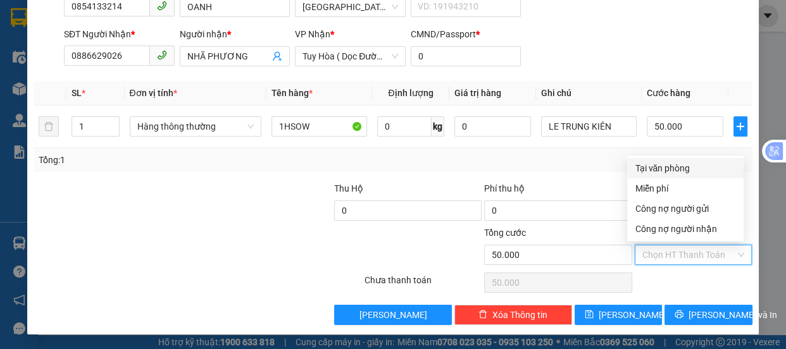
click at [666, 170] on div "Tại văn phòng" at bounding box center [685, 168] width 101 height 14
type input "0"
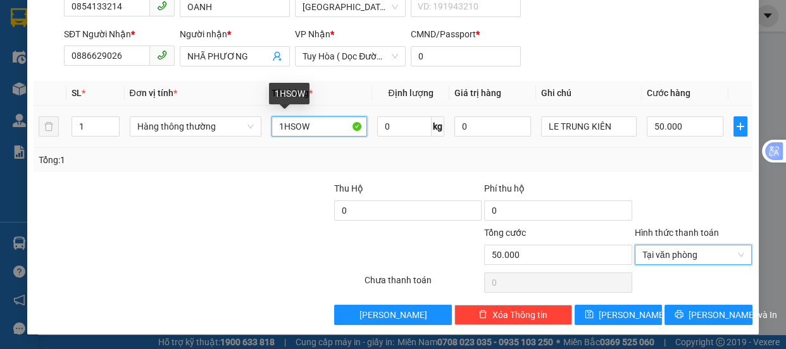
click at [314, 131] on input "1HSOW" at bounding box center [319, 126] width 96 height 20
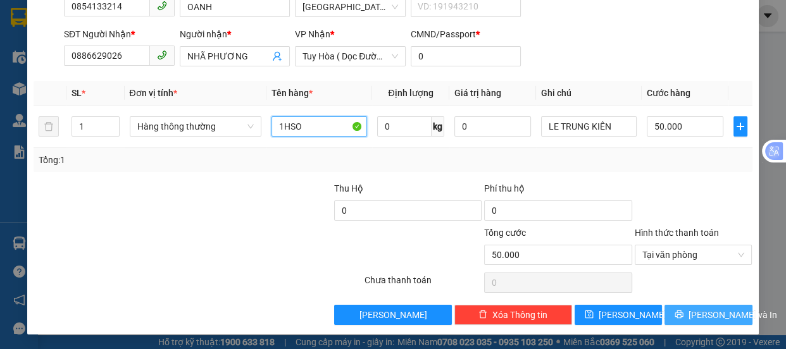
type input "1HSO"
click at [678, 314] on icon "printer" at bounding box center [679, 315] width 8 height 8
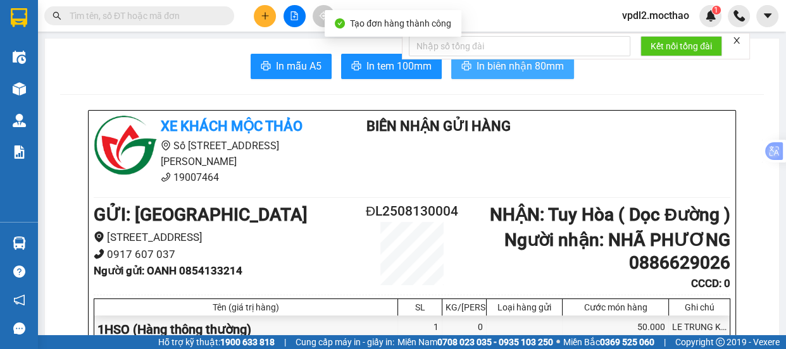
click at [502, 69] on span "In biên nhận 80mm" at bounding box center [519, 66] width 87 height 16
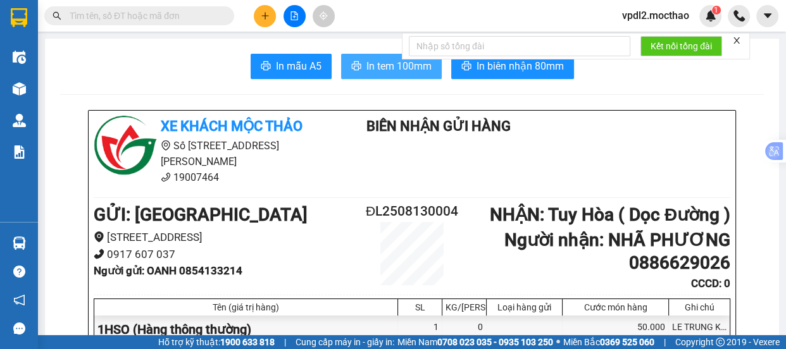
click at [401, 70] on span "In tem 100mm" at bounding box center [398, 66] width 65 height 16
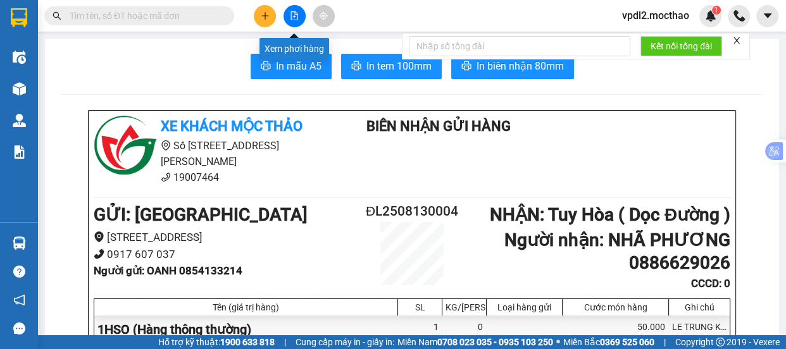
drag, startPoint x: 301, startPoint y: 15, endPoint x: 305, endPoint y: 0, distance: 15.2
click at [299, 17] on button at bounding box center [294, 16] width 22 height 22
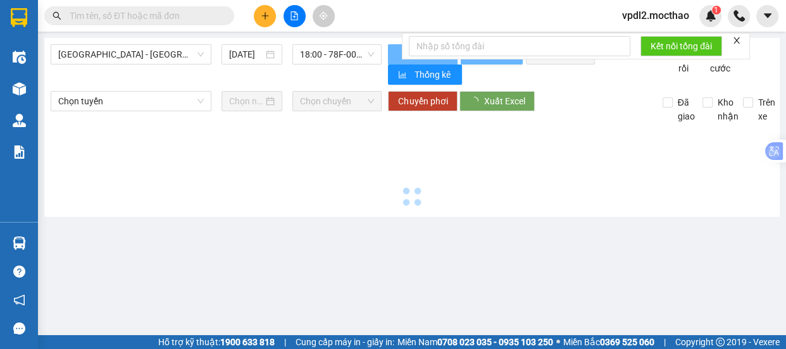
type input "[DATE]"
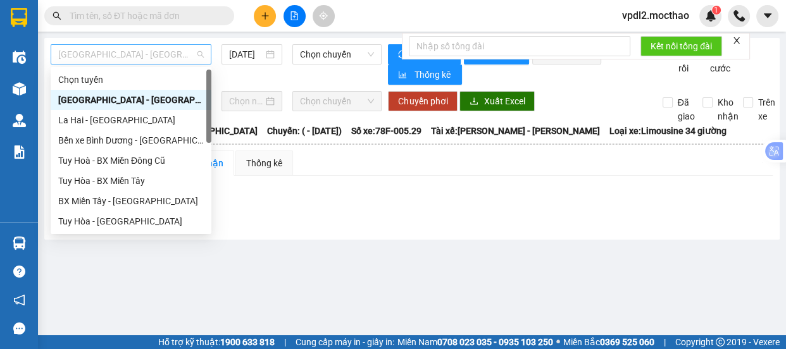
click at [160, 53] on span "[GEOGRAPHIC_DATA] - [GEOGRAPHIC_DATA]" at bounding box center [131, 54] width 146 height 19
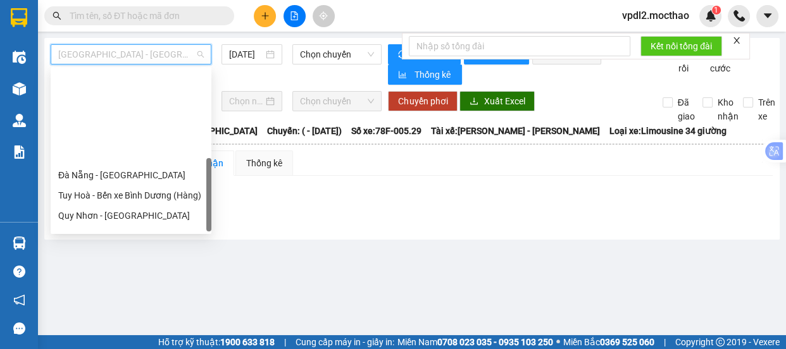
scroll to position [283, 0]
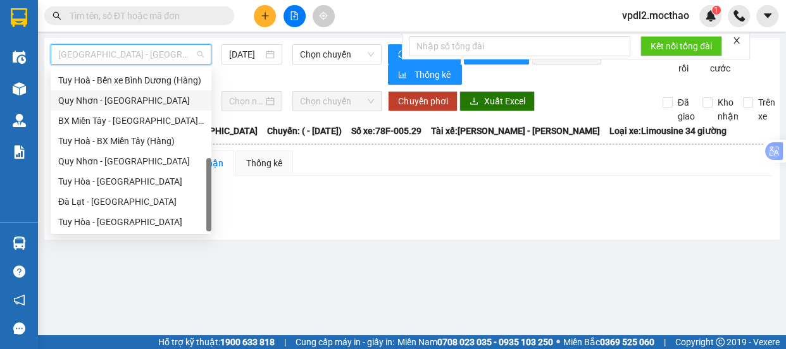
click at [111, 94] on div "Quy Nhơn - [GEOGRAPHIC_DATA]" at bounding box center [131, 101] width 146 height 14
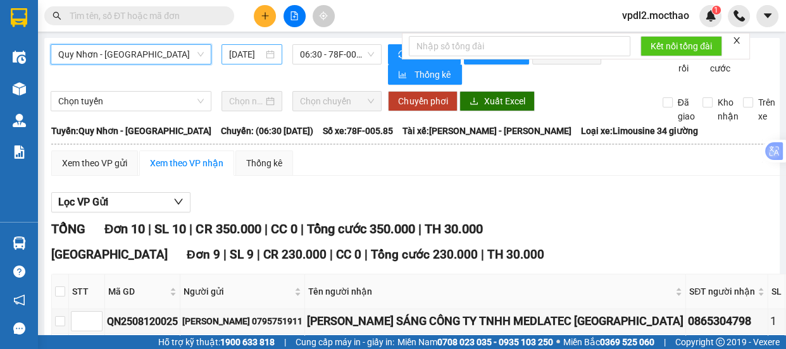
drag, startPoint x: 265, startPoint y: 54, endPoint x: 287, endPoint y: 66, distance: 24.3
click at [266, 54] on div "[DATE]" at bounding box center [252, 54] width 46 height 14
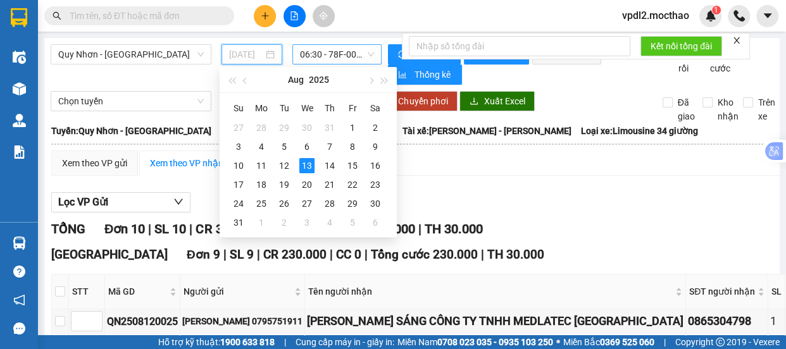
drag, startPoint x: 282, startPoint y: 166, endPoint x: 349, endPoint y: 58, distance: 127.0
click at [284, 161] on div "12" at bounding box center [284, 165] width 15 height 15
type input "[DATE]"
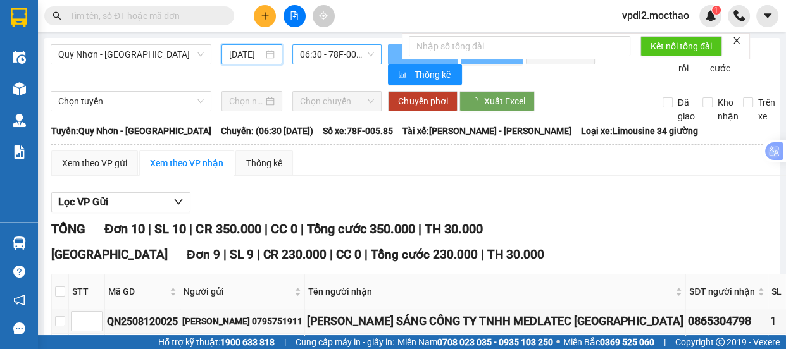
scroll to position [0, 10]
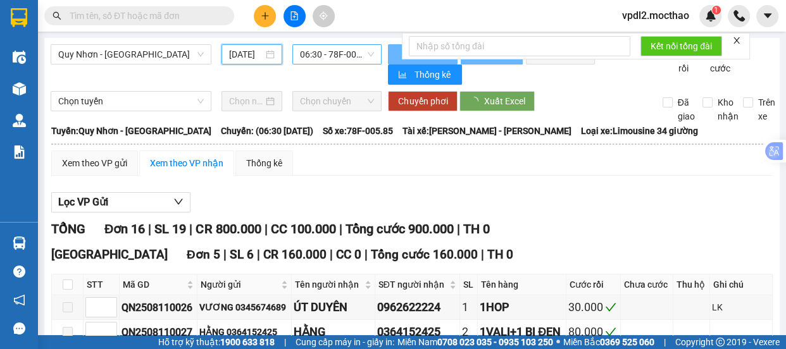
click at [350, 58] on span "06:30 - 78F-005.85" at bounding box center [337, 54] width 74 height 19
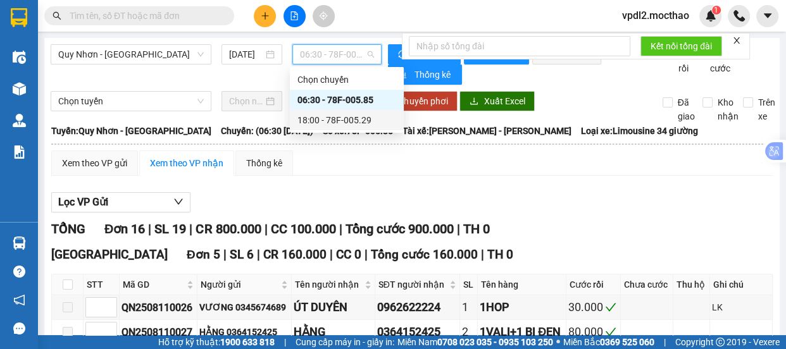
click at [328, 118] on div "18:00 - 78F-005.29" at bounding box center [346, 120] width 99 height 14
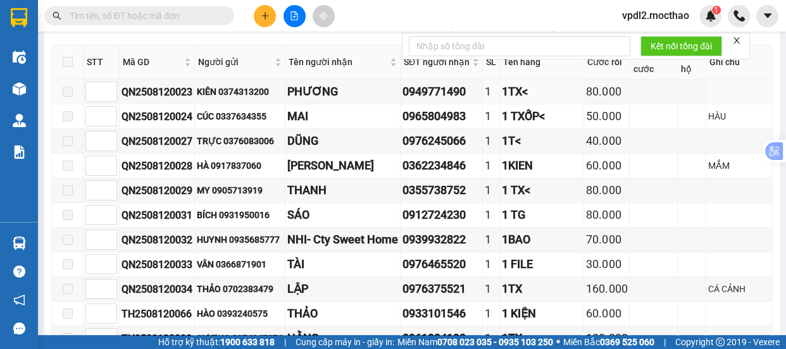
scroll to position [518, 0]
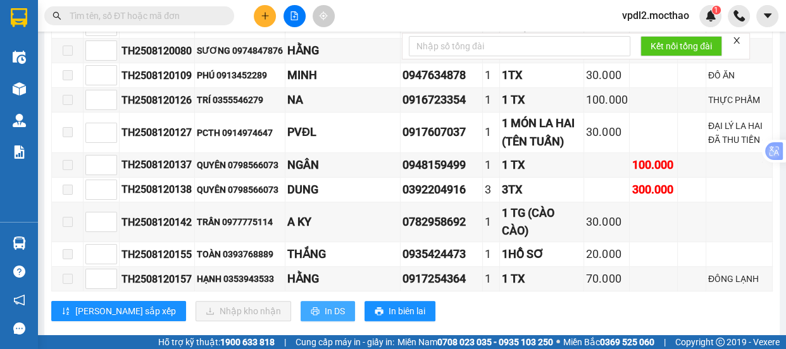
click at [325, 318] on span "In DS" at bounding box center [335, 311] width 20 height 14
click at [108, 18] on input "text" at bounding box center [144, 16] width 149 height 14
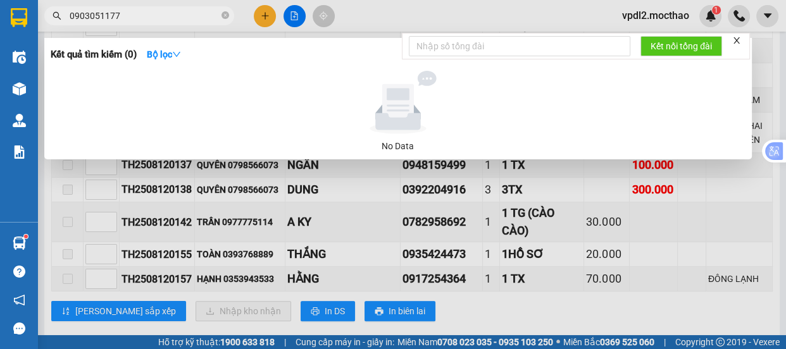
type input "0903051177"
click at [270, 15] on div at bounding box center [393, 174] width 786 height 349
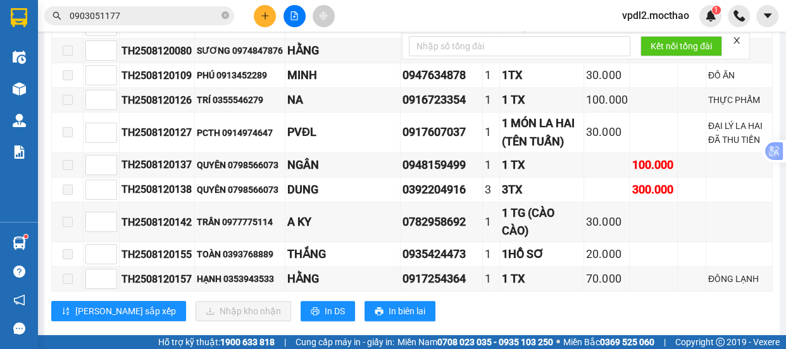
click at [263, 15] on icon "plus" at bounding box center [265, 15] width 9 height 9
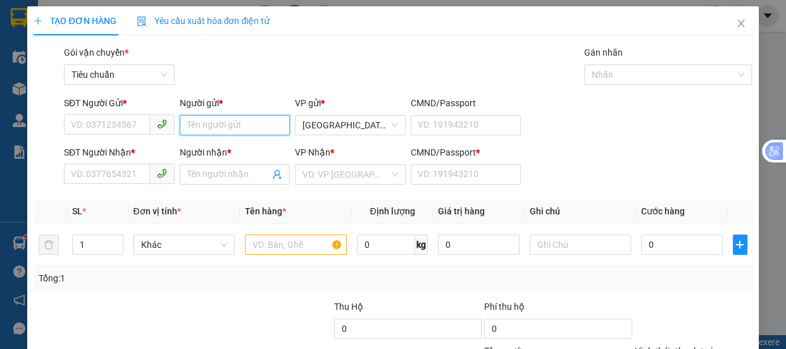
click at [209, 126] on input "Người gửi *" at bounding box center [235, 125] width 111 height 20
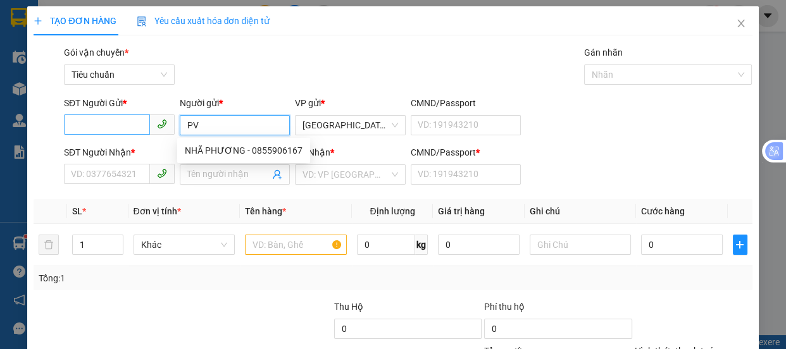
type input "PV"
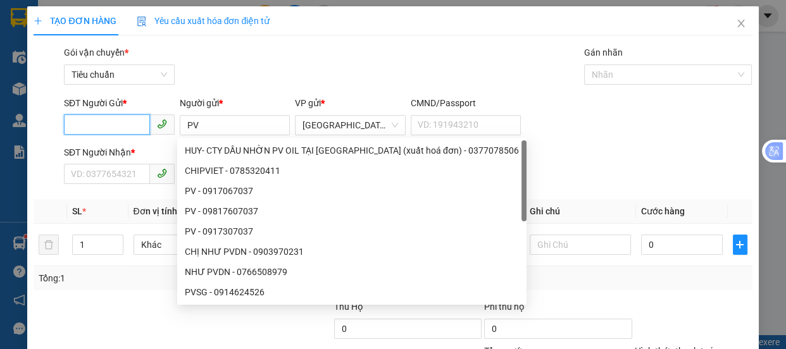
drag, startPoint x: 101, startPoint y: 127, endPoint x: 75, endPoint y: 91, distance: 43.9
click at [101, 123] on input "SĐT Người Gửi *" at bounding box center [107, 125] width 86 height 20
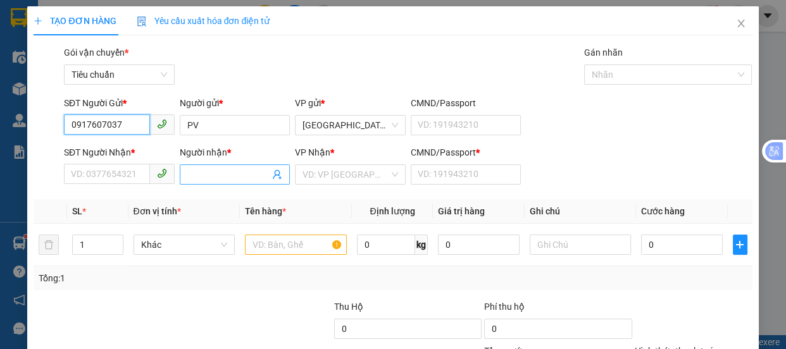
type input "0917607037"
click at [230, 180] on input "Người nhận *" at bounding box center [228, 175] width 83 height 14
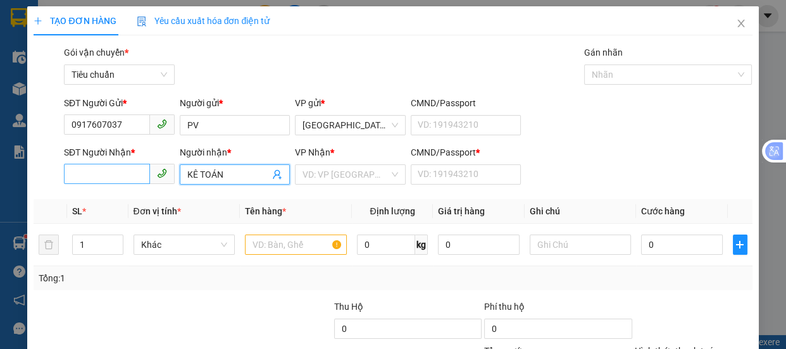
type input "KÊ TOÁN"
click at [116, 169] on input "SĐT Người Nhận *" at bounding box center [107, 174] width 86 height 20
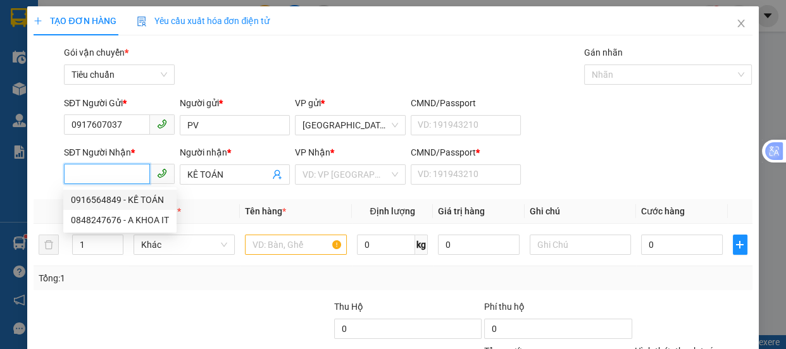
drag, startPoint x: 136, startPoint y: 196, endPoint x: 231, endPoint y: 190, distance: 95.1
click at [140, 196] on div "0916564849 - KẾ TOÁN" at bounding box center [120, 200] width 98 height 14
type input "0916564849"
type input "KẾ TOÁN"
type input "A"
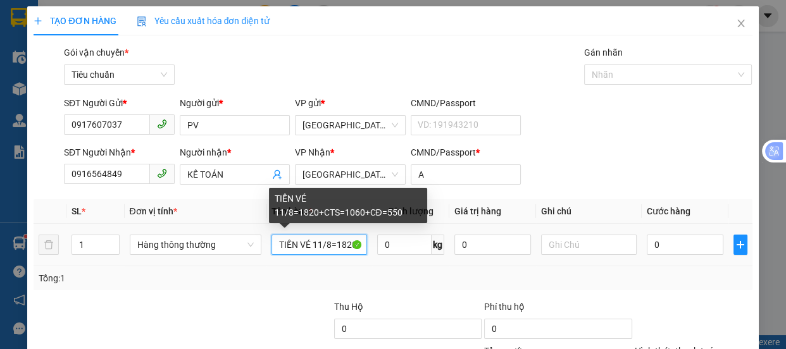
scroll to position [0, 13]
drag, startPoint x: 361, startPoint y: 243, endPoint x: 300, endPoint y: 247, distance: 60.9
click at [300, 247] on input "TIỀN VÉ 11/8=1820+CTS=1060+CĐ=550" at bounding box center [319, 245] width 96 height 20
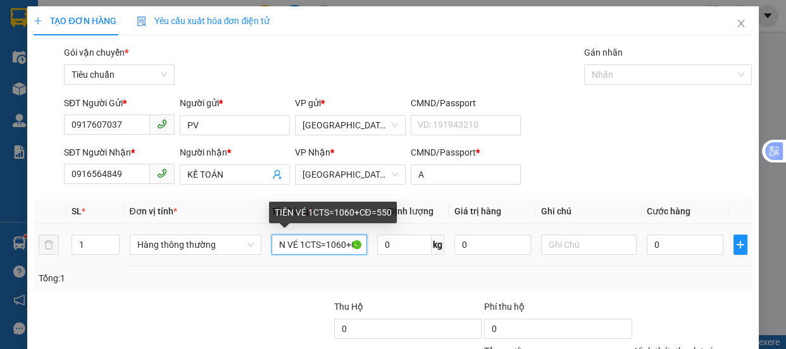
scroll to position [0, 15]
drag, startPoint x: 352, startPoint y: 246, endPoint x: 299, endPoint y: 253, distance: 54.3
click at [299, 253] on input "TIỀN VÉ 1CTS=1060+CĐ=550" at bounding box center [319, 245] width 96 height 20
click at [344, 246] on input "TIỀN VÉ 1Đ=550" at bounding box center [319, 245] width 96 height 20
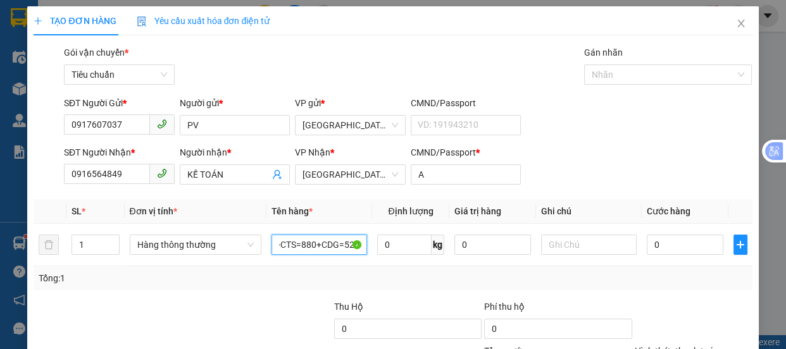
scroll to position [118, 0]
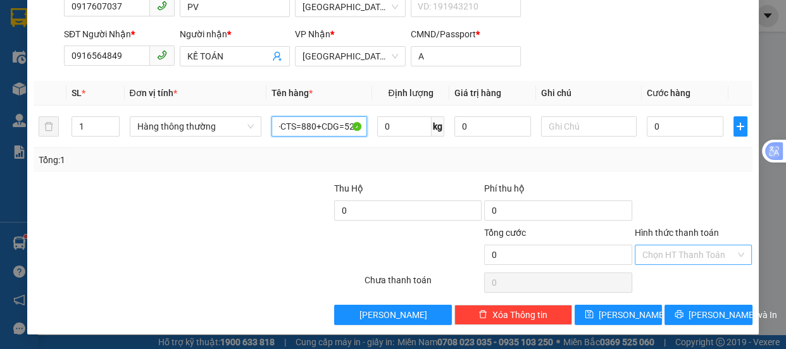
type input "TIỀN VÉ 12.8=2750+CTS=880+CDG=520"
click at [671, 249] on input "Hình thức thanh toán" at bounding box center [689, 255] width 94 height 19
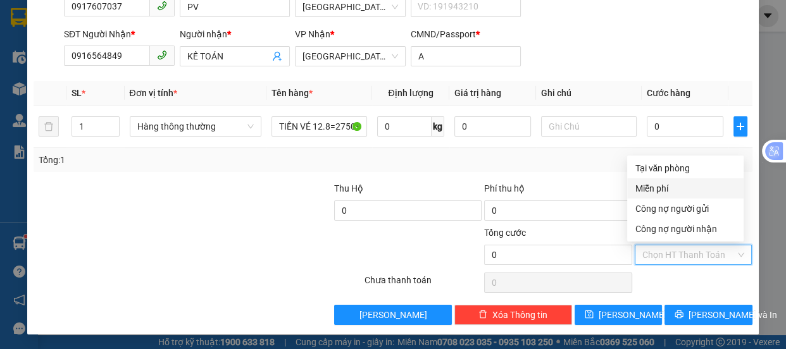
click at [654, 187] on div "Miễn phí" at bounding box center [685, 189] width 101 height 14
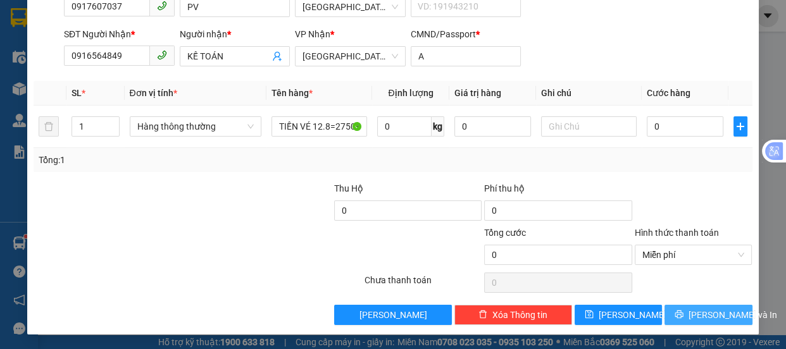
drag, startPoint x: 703, startPoint y: 316, endPoint x: 664, endPoint y: 318, distance: 38.6
click at [703, 316] on span "[PERSON_NAME] và In" at bounding box center [732, 315] width 89 height 14
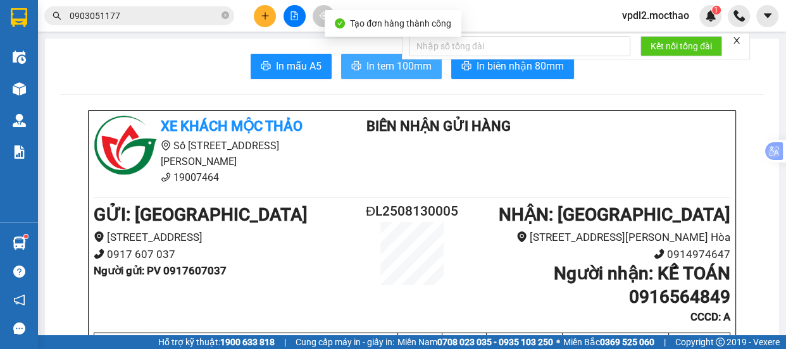
drag, startPoint x: 399, startPoint y: 68, endPoint x: 413, endPoint y: 75, distance: 15.6
click at [398, 72] on span "In tem 100mm" at bounding box center [398, 66] width 65 height 16
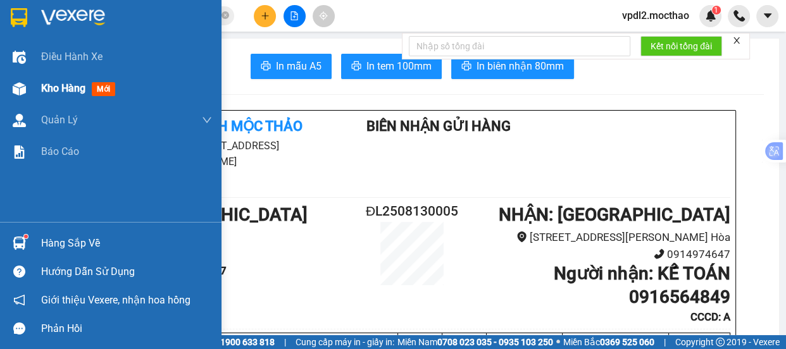
drag, startPoint x: 49, startPoint y: 91, endPoint x: 125, endPoint y: 74, distance: 77.8
click at [49, 92] on span "Kho hàng" at bounding box center [63, 88] width 44 height 12
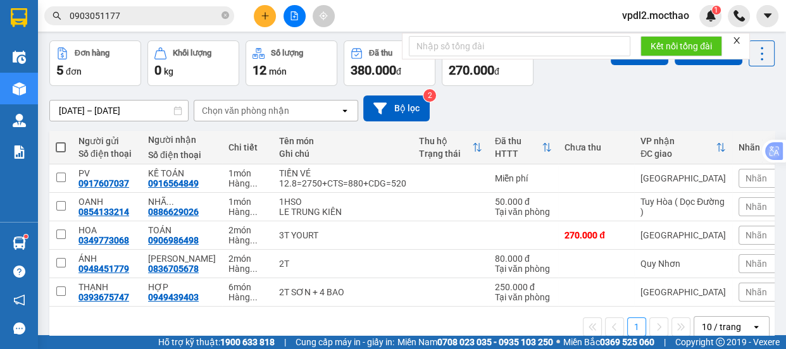
scroll to position [85, 0]
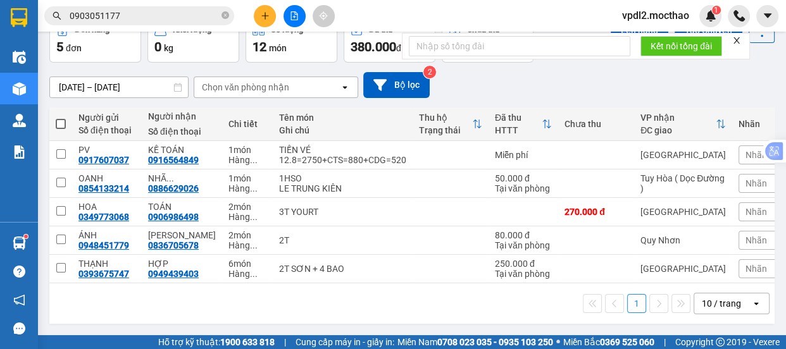
click at [57, 119] on span at bounding box center [61, 124] width 10 height 10
click at [61, 118] on input "checkbox" at bounding box center [61, 118] width 0 height 0
checkbox input "true"
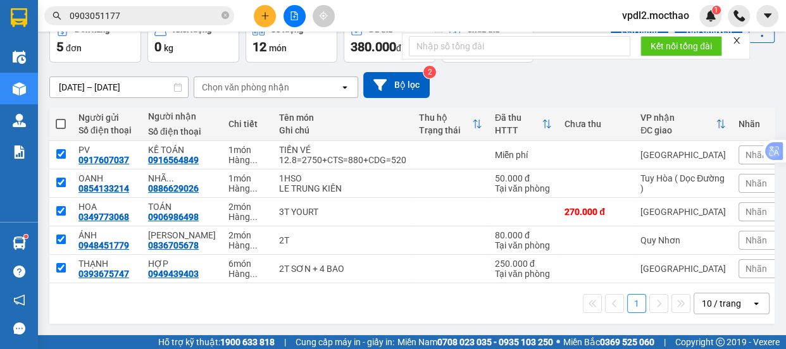
checkbox input "true"
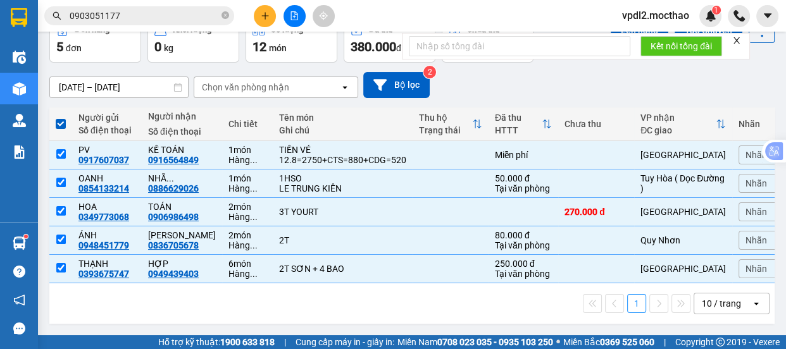
scroll to position [0, 0]
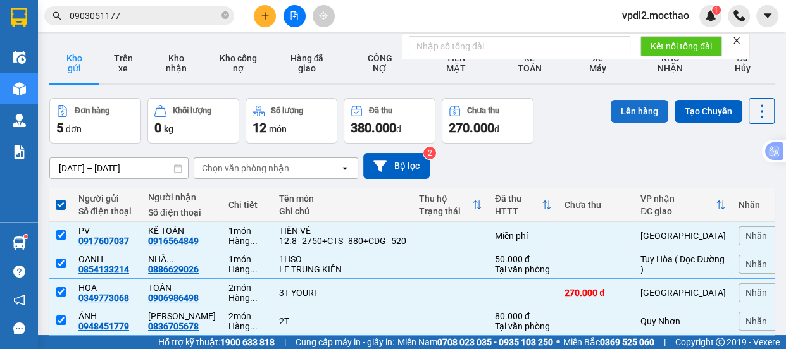
click at [635, 110] on button "Lên hàng" at bounding box center [640, 111] width 58 height 23
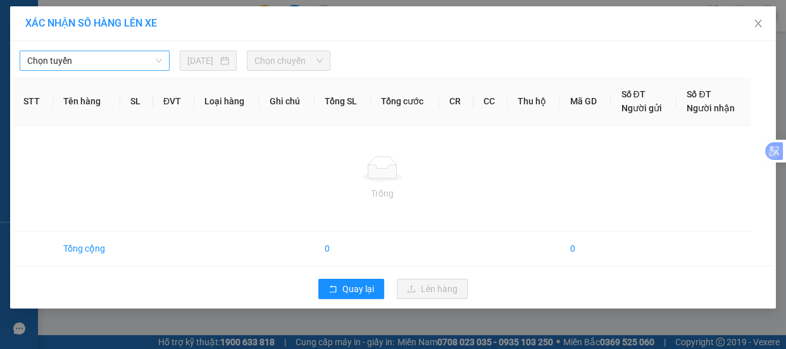
click at [117, 64] on span "Chọn tuyến" at bounding box center [94, 60] width 135 height 19
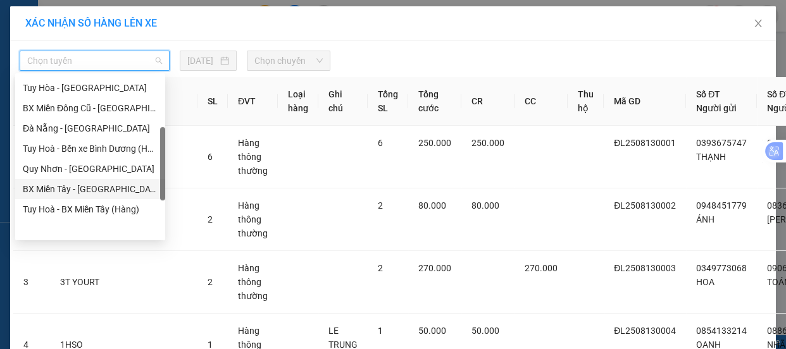
scroll to position [163, 0]
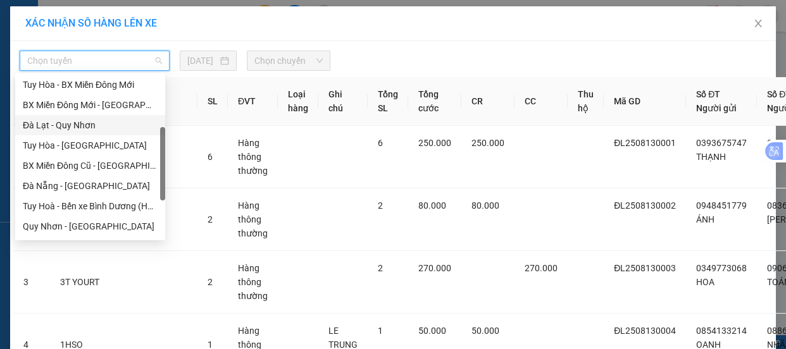
click at [75, 132] on div "Đà Lạt - Quy Nhơn" at bounding box center [90, 125] width 135 height 14
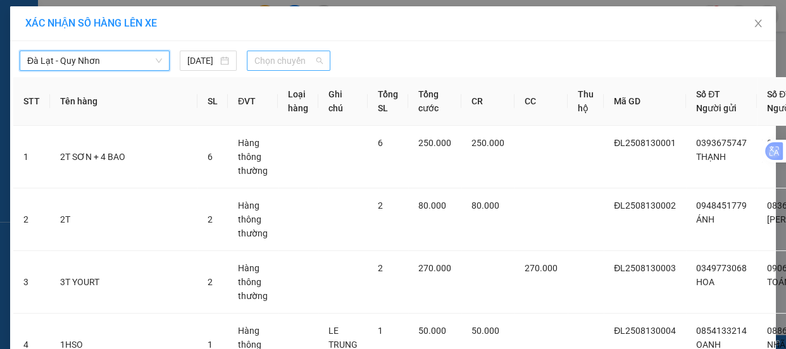
drag, startPoint x: 303, startPoint y: 59, endPoint x: 342, endPoint y: 86, distance: 47.4
click at [303, 59] on span "Chọn chuyến" at bounding box center [288, 60] width 68 height 19
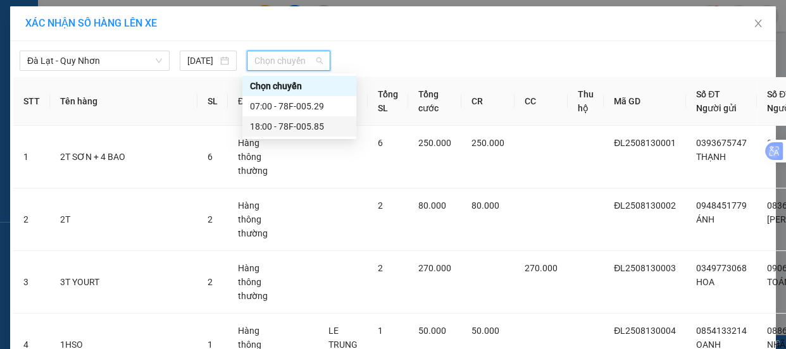
click at [299, 127] on div "18:00 - 78F-005.85" at bounding box center [299, 127] width 99 height 14
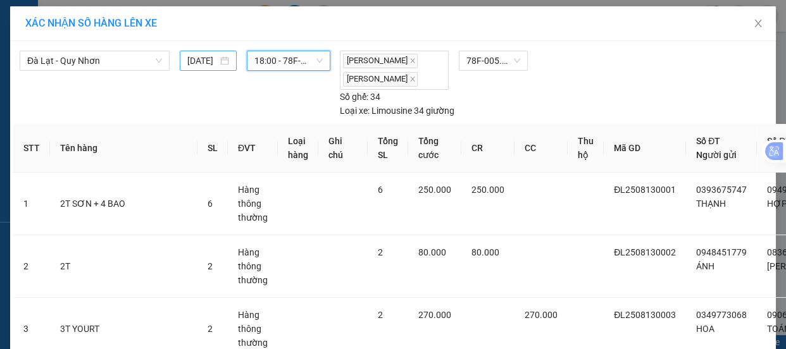
click at [221, 61] on div "[DATE]" at bounding box center [208, 61] width 42 height 14
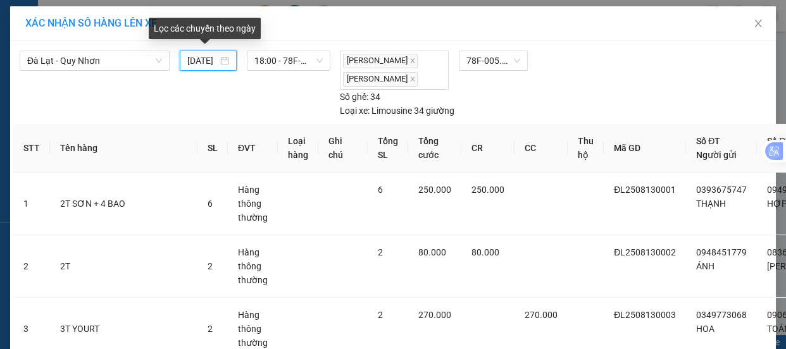
scroll to position [0, 14]
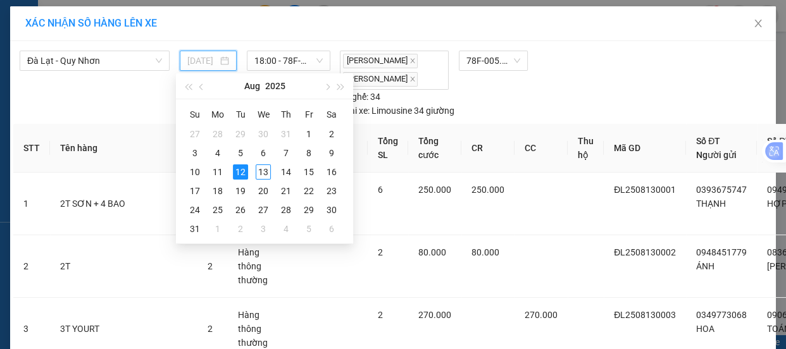
drag, startPoint x: 258, startPoint y: 171, endPoint x: 265, endPoint y: 149, distance: 23.8
click at [259, 171] on div "13" at bounding box center [263, 172] width 15 height 15
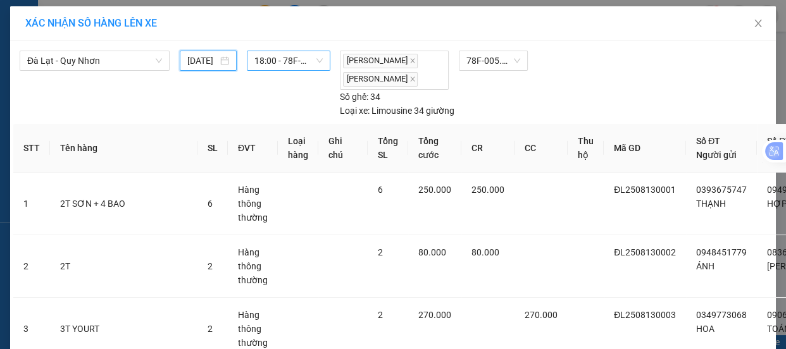
click at [299, 58] on span "18:00 - 78F-005.85" at bounding box center [288, 60] width 68 height 19
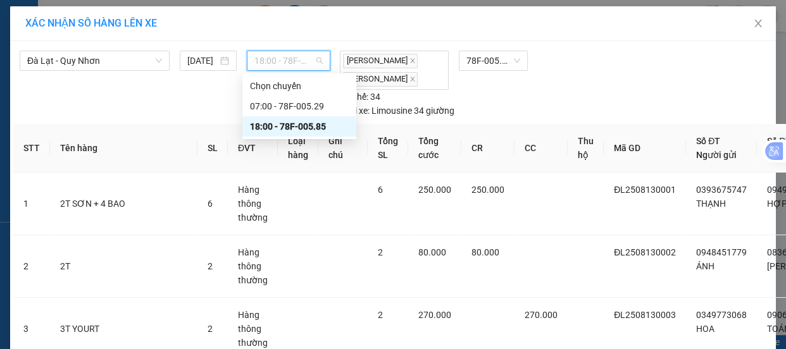
scroll to position [0, 0]
type input "[DATE]"
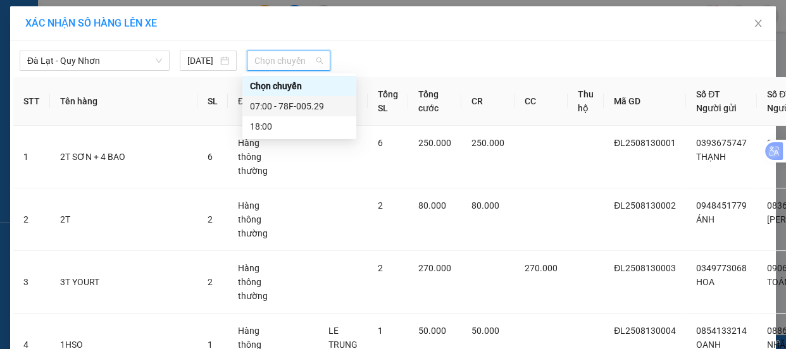
drag, startPoint x: 285, startPoint y: 105, endPoint x: 327, endPoint y: 88, distance: 44.5
click at [285, 106] on div "07:00 - 78F-005.29" at bounding box center [299, 106] width 99 height 14
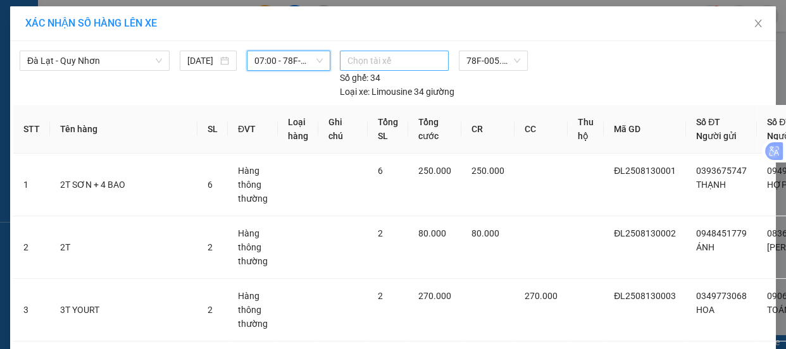
click at [402, 63] on div at bounding box center [394, 60] width 103 height 15
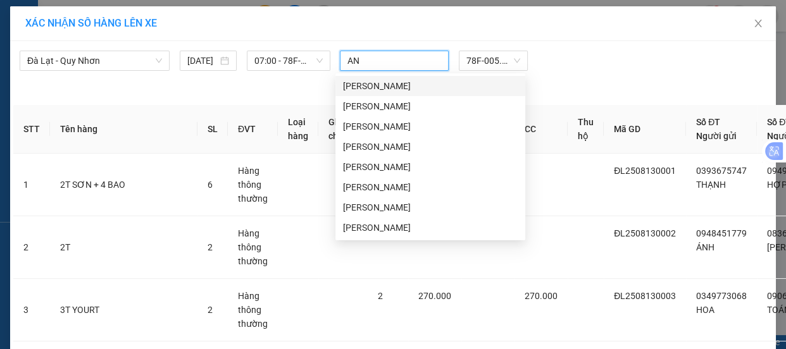
type input "A"
type input "LE K"
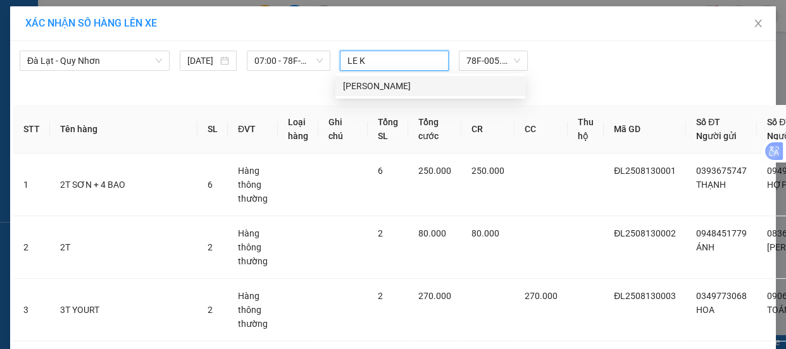
click at [364, 90] on div "[PERSON_NAME]" at bounding box center [430, 86] width 175 height 14
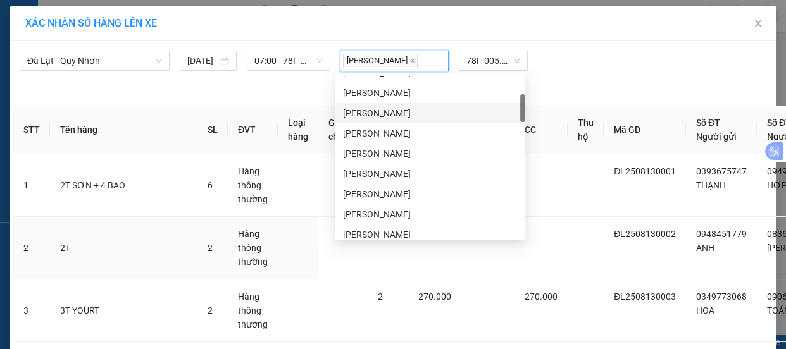
scroll to position [232, 0]
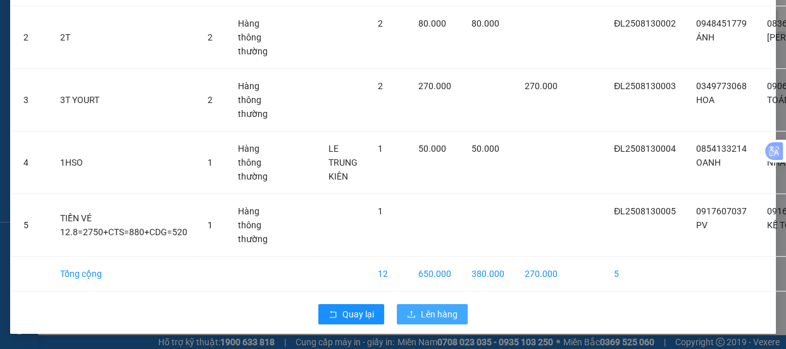
click at [426, 308] on span "Lên hàng" at bounding box center [439, 315] width 37 height 14
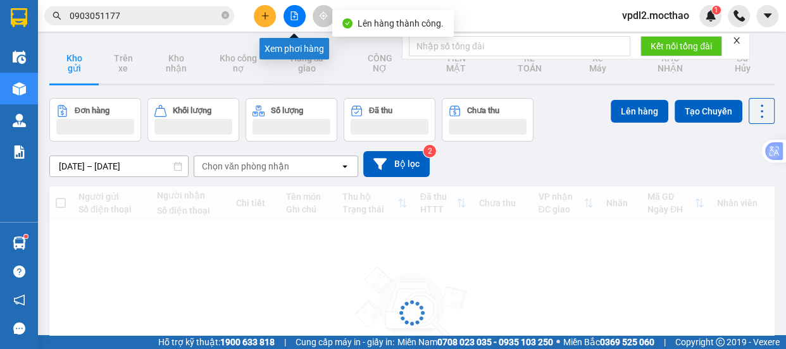
click at [293, 16] on icon "file-add" at bounding box center [294, 15] width 7 height 9
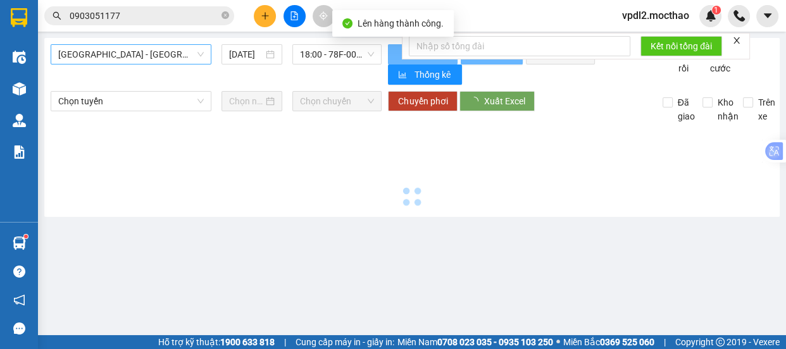
type input "[DATE]"
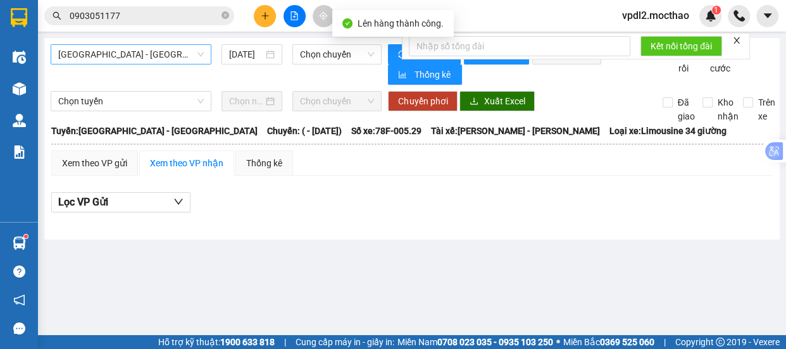
click at [147, 53] on span "[GEOGRAPHIC_DATA] - [GEOGRAPHIC_DATA]" at bounding box center [131, 54] width 146 height 19
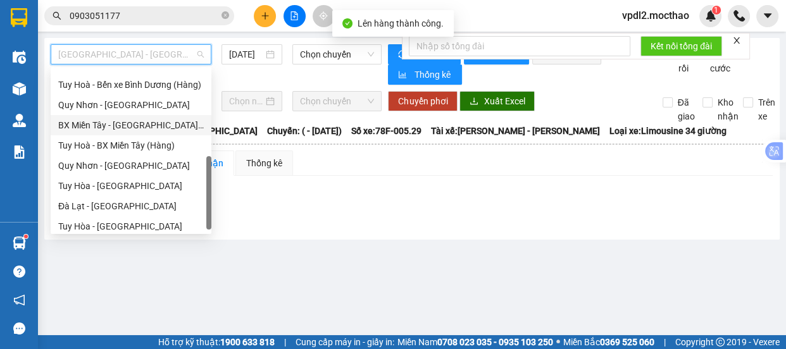
scroll to position [106, 0]
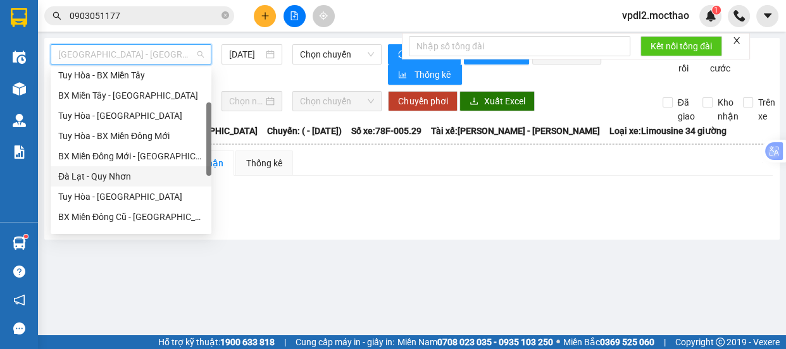
click at [105, 177] on div "Đà Lạt - Quy Nhơn" at bounding box center [131, 177] width 146 height 14
type input "[DATE]"
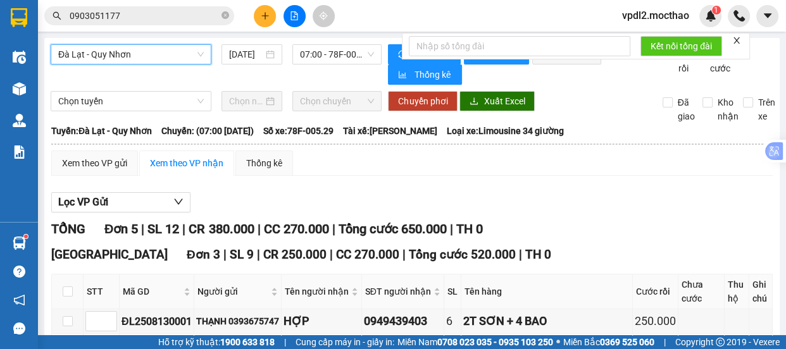
drag, startPoint x: 735, startPoint y: 44, endPoint x: 675, endPoint y: 47, distance: 60.8
click at [735, 44] on icon "close" at bounding box center [736, 40] width 9 height 9
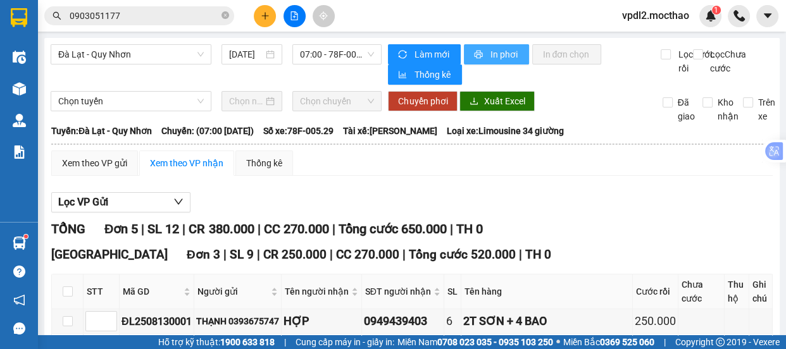
click at [481, 59] on button "In phơi" at bounding box center [496, 54] width 65 height 20
